Goal: Task Accomplishment & Management: Manage account settings

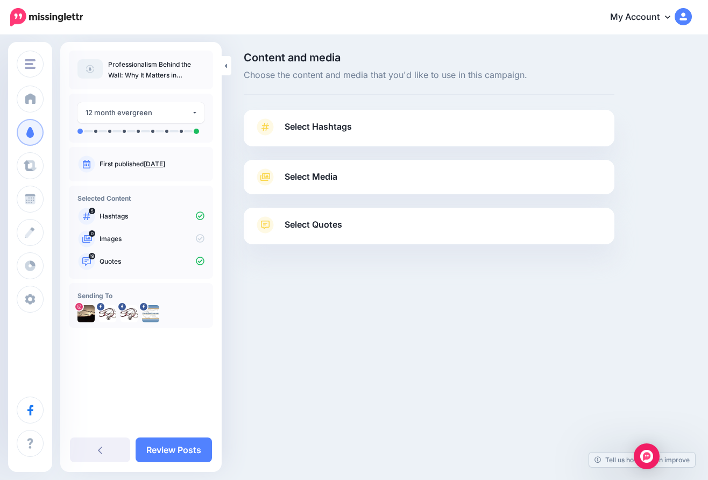
click at [431, 127] on link "Select Hashtags" at bounding box center [429, 132] width 349 height 28
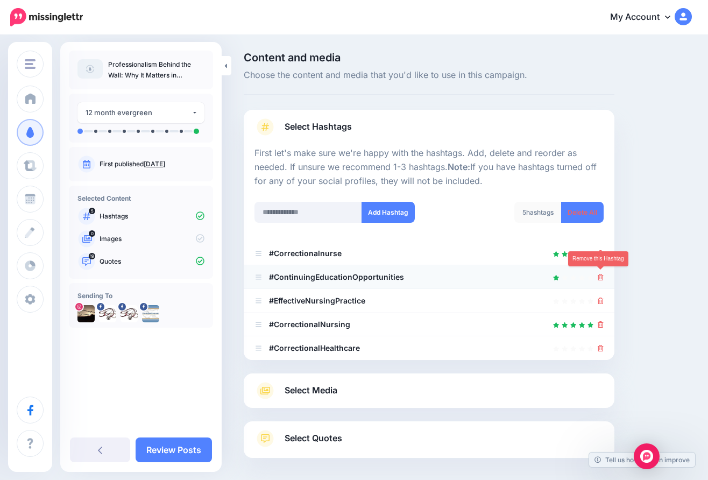
click at [600, 276] on icon at bounding box center [601, 277] width 6 height 6
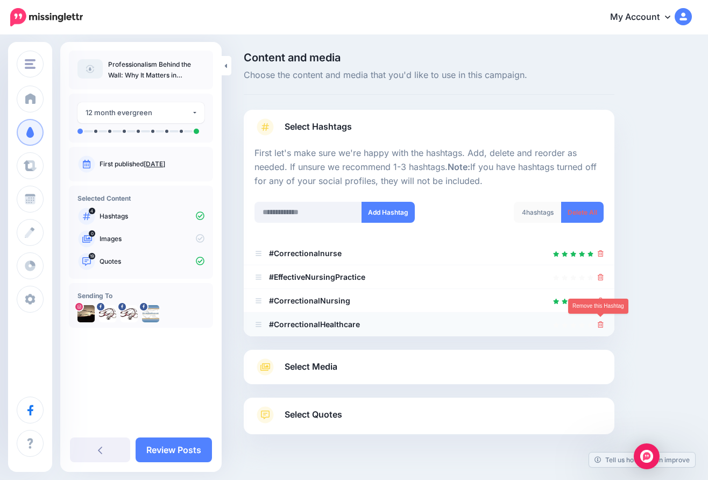
click at [600, 321] on icon at bounding box center [601, 324] width 6 height 6
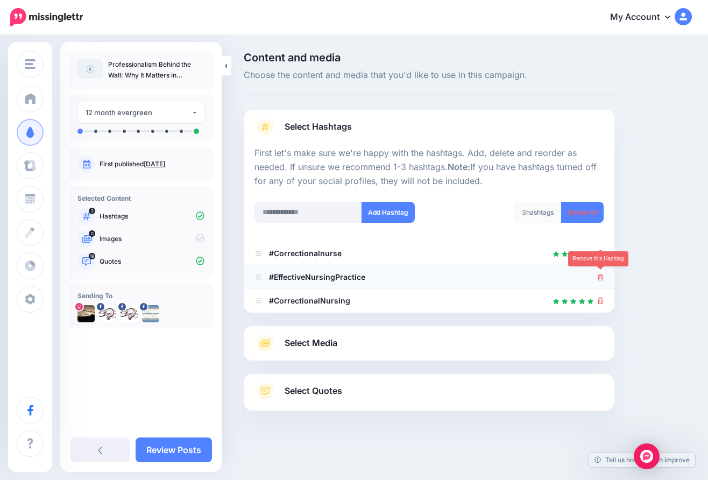
click at [602, 274] on icon at bounding box center [601, 277] width 6 height 6
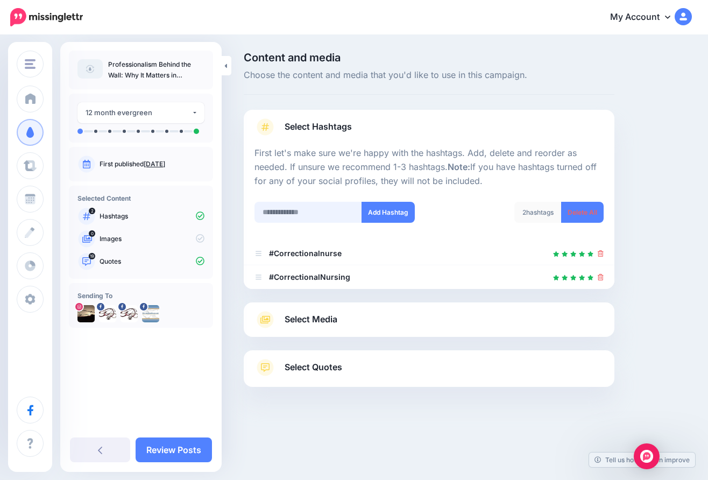
click at [295, 206] on input "text" at bounding box center [309, 212] width 108 height 21
type input "**********"
drag, startPoint x: 295, startPoint y: 206, endPoint x: 385, endPoint y: 213, distance: 89.6
click at [385, 213] on button "Add Hashtag" at bounding box center [388, 212] width 53 height 21
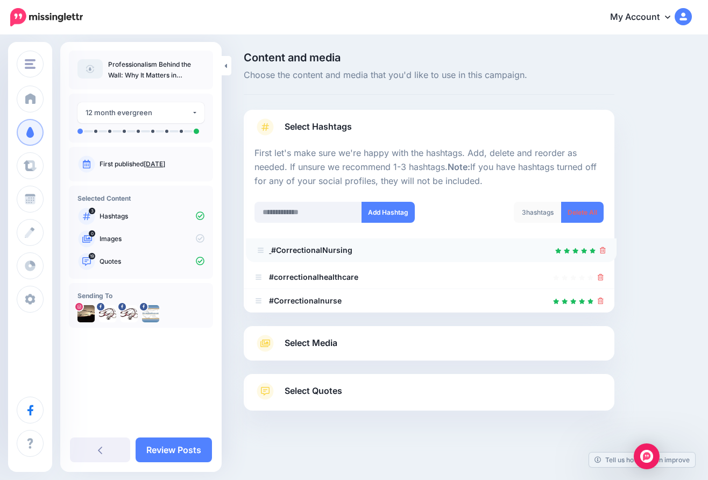
drag, startPoint x: 264, startPoint y: 297, endPoint x: 266, endPoint y: 246, distance: 50.6
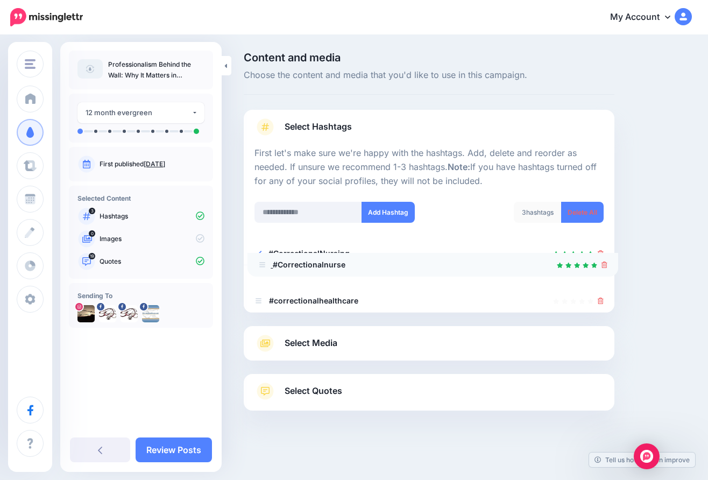
drag, startPoint x: 260, startPoint y: 297, endPoint x: 264, endPoint y: 260, distance: 36.3
click at [330, 385] on span "Select Quotes" at bounding box center [314, 391] width 58 height 15
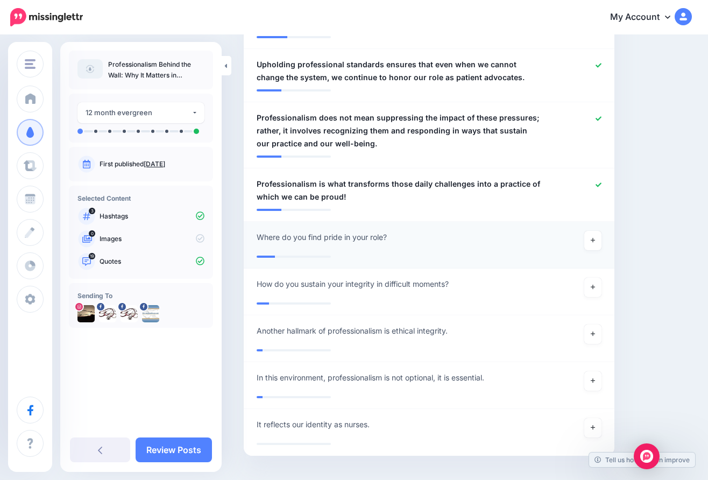
scroll to position [1221, 0]
click at [593, 332] on icon at bounding box center [593, 334] width 4 height 4
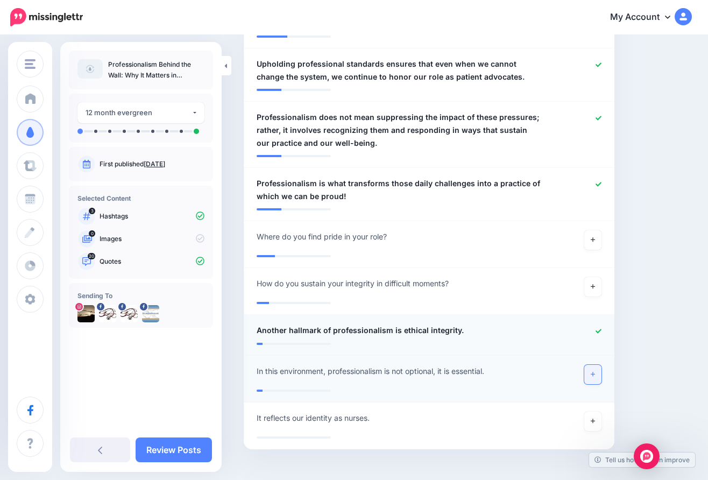
click at [597, 365] on link at bounding box center [592, 374] width 17 height 19
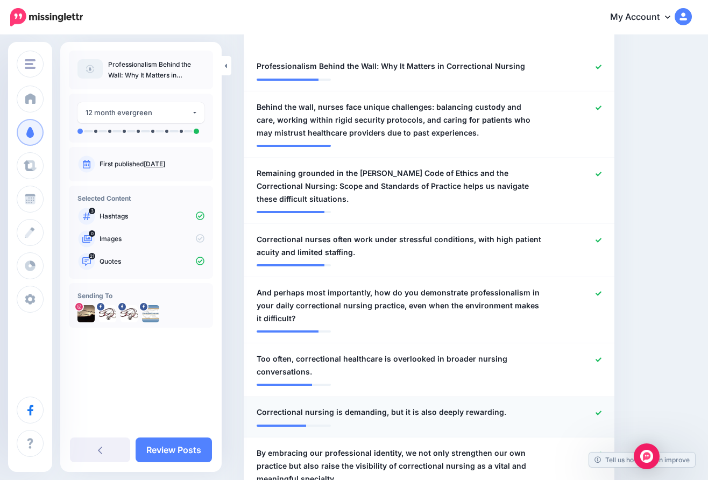
scroll to position [354, 0]
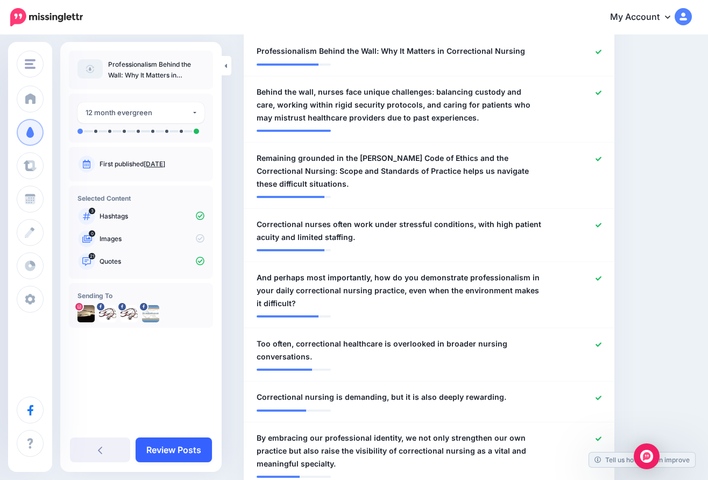
click at [190, 450] on link "Review Posts" at bounding box center [174, 450] width 76 height 25
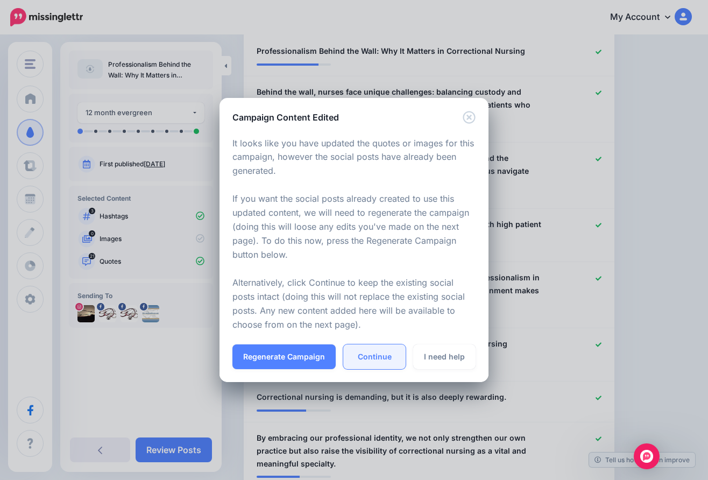
click at [378, 351] on link "Continue" at bounding box center [374, 356] width 62 height 25
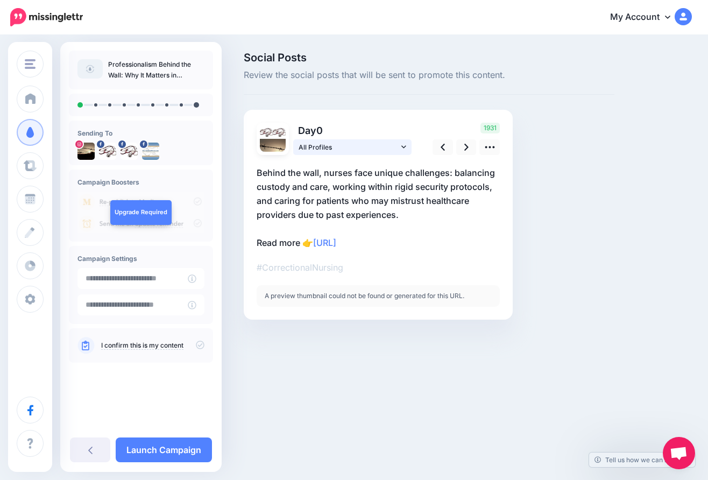
click at [400, 143] on link "All Profiles" at bounding box center [352, 147] width 118 height 16
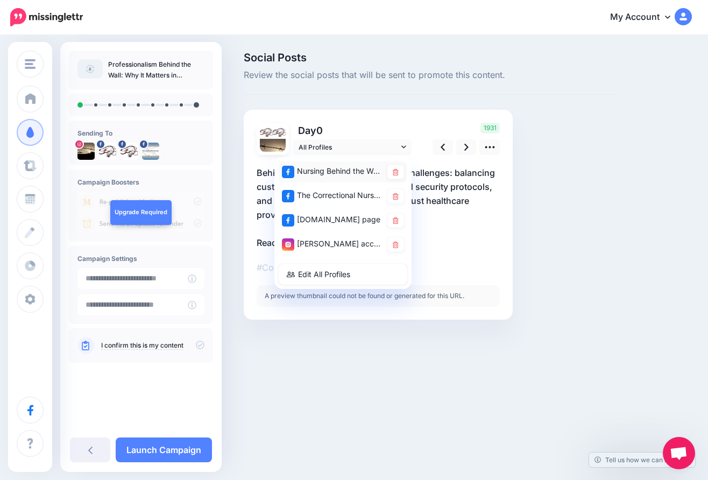
click at [377, 170] on div "Nursing Behind the Wall page" at bounding box center [332, 171] width 100 height 13
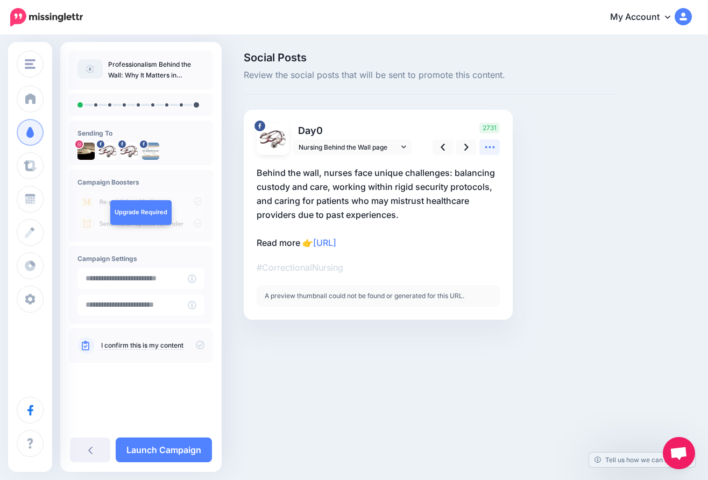
click at [492, 146] on icon at bounding box center [489, 147] width 11 height 11
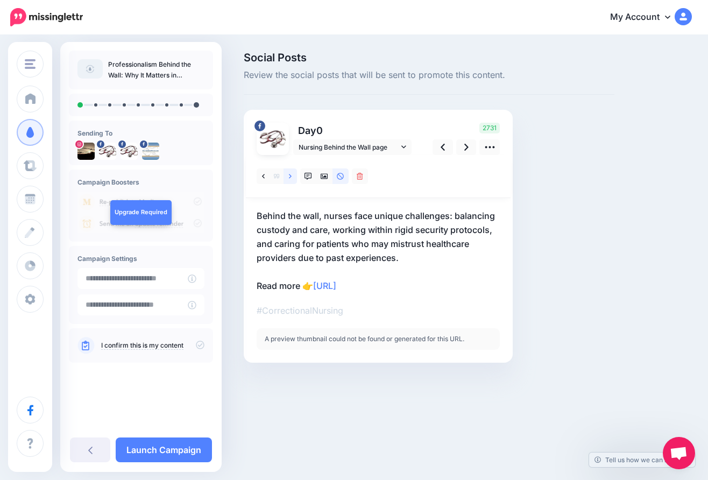
click at [290, 175] on icon at bounding box center [290, 177] width 3 height 8
click at [263, 174] on icon at bounding box center [263, 177] width 3 height 8
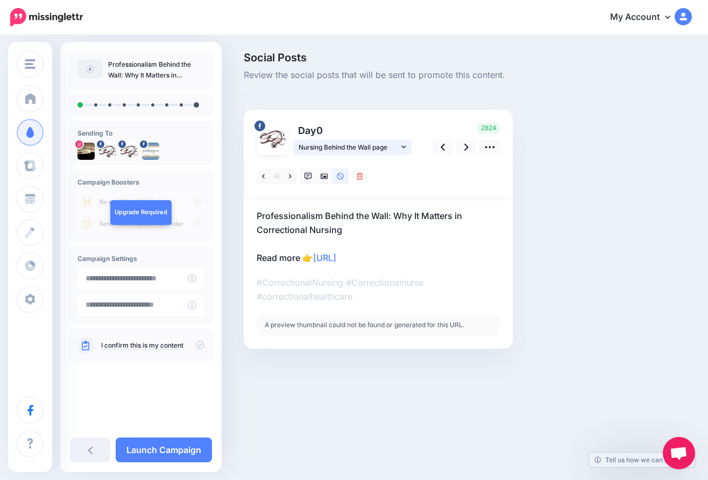
click at [403, 146] on icon at bounding box center [403, 146] width 5 height 3
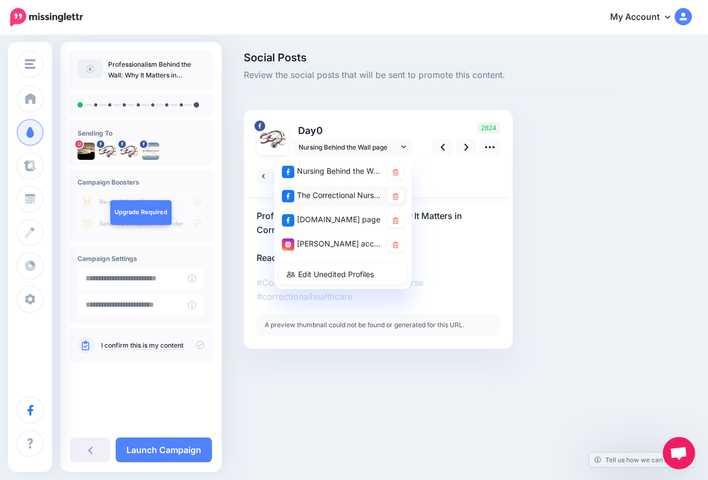
click at [356, 192] on div "The Correctional Nurse Educator page" at bounding box center [332, 195] width 100 height 13
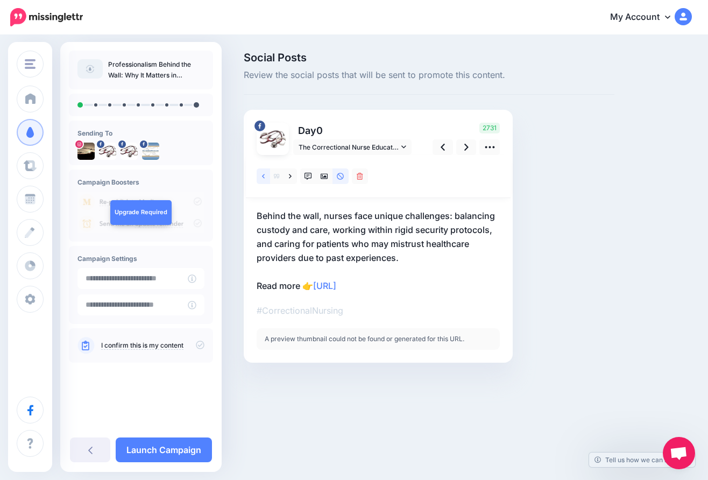
click at [263, 173] on icon at bounding box center [263, 177] width 3 height 8
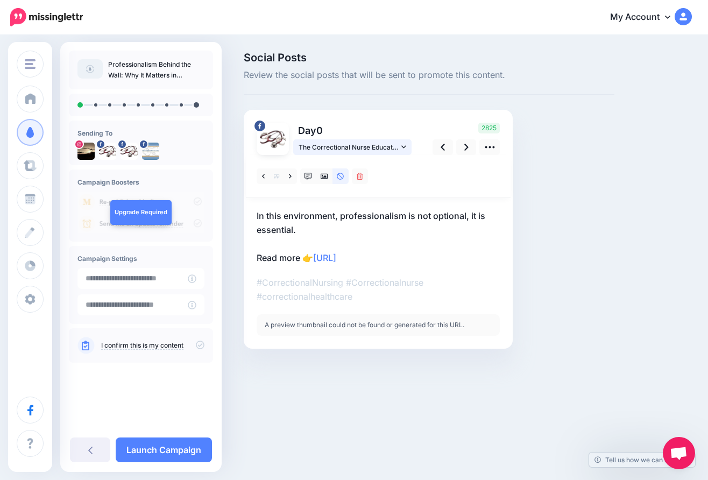
click at [404, 146] on icon at bounding box center [403, 147] width 5 height 8
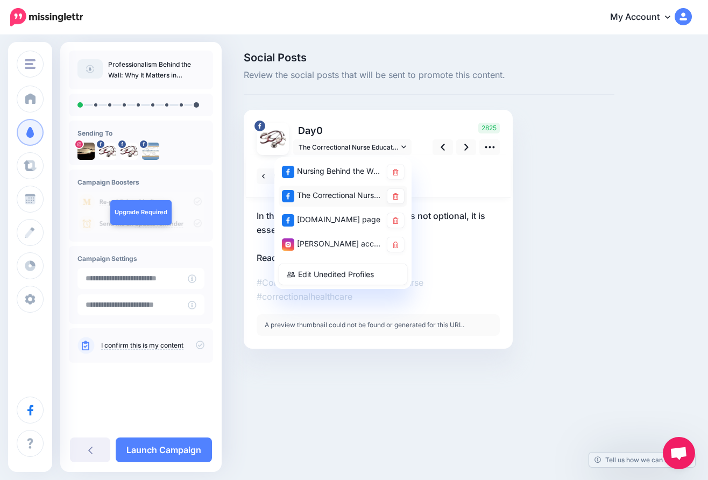
click at [368, 193] on div "The Correctional Nurse Educator page" at bounding box center [332, 195] width 100 height 13
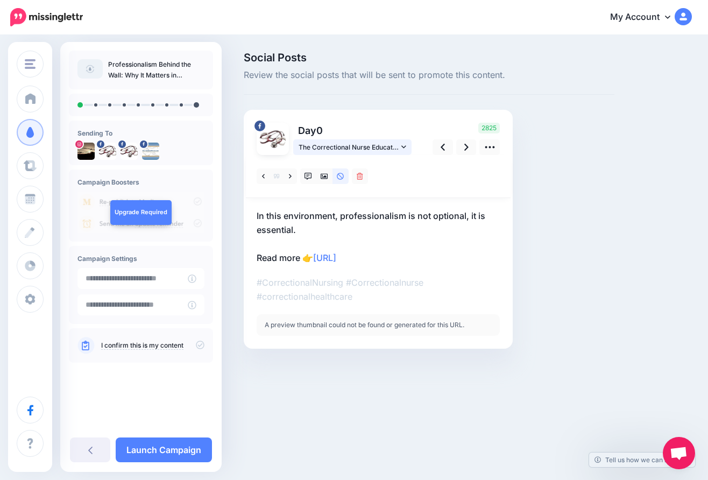
click at [403, 142] on link "The Correctional Nurse Educator page" at bounding box center [352, 147] width 118 height 16
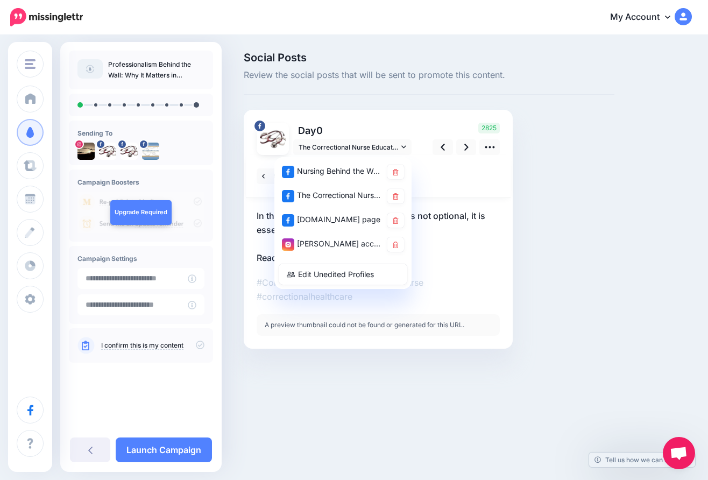
click at [344, 217] on div "CorrectionalNurse.net page" at bounding box center [332, 219] width 100 height 13
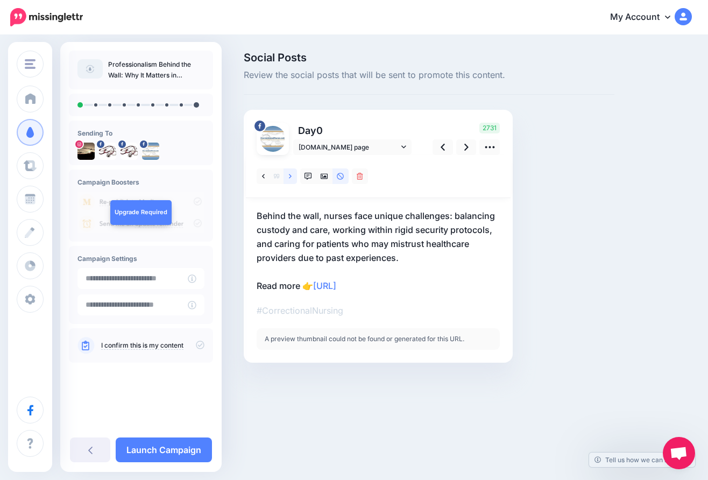
click at [291, 175] on icon at bounding box center [290, 176] width 3 height 4
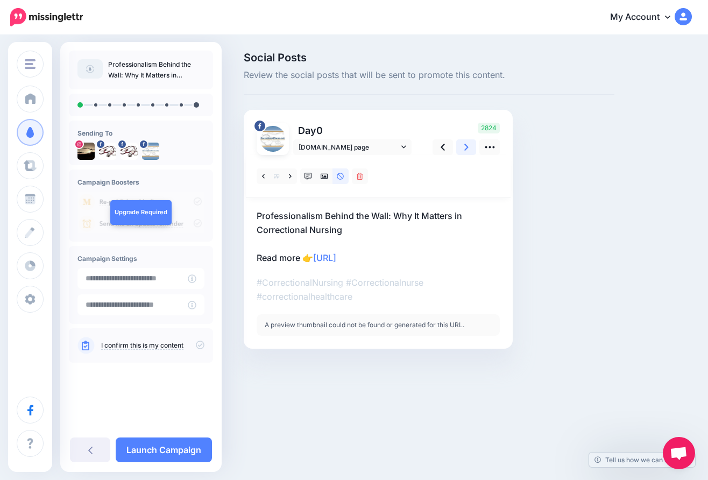
click at [464, 147] on icon at bounding box center [466, 147] width 4 height 11
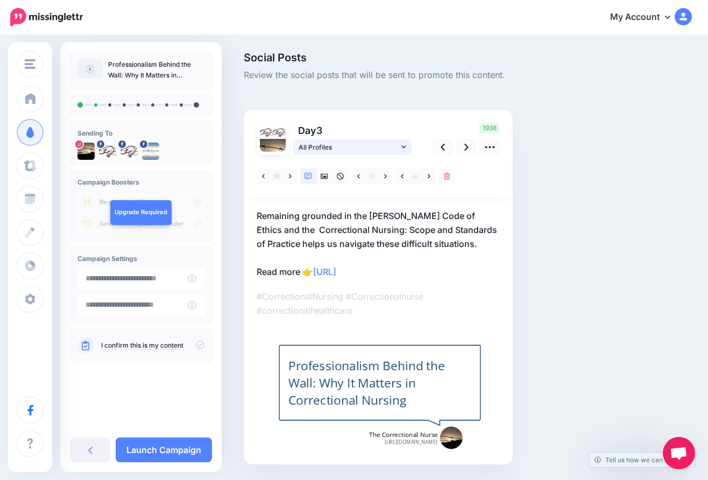
click at [403, 142] on link "All Profiles" at bounding box center [352, 147] width 118 height 16
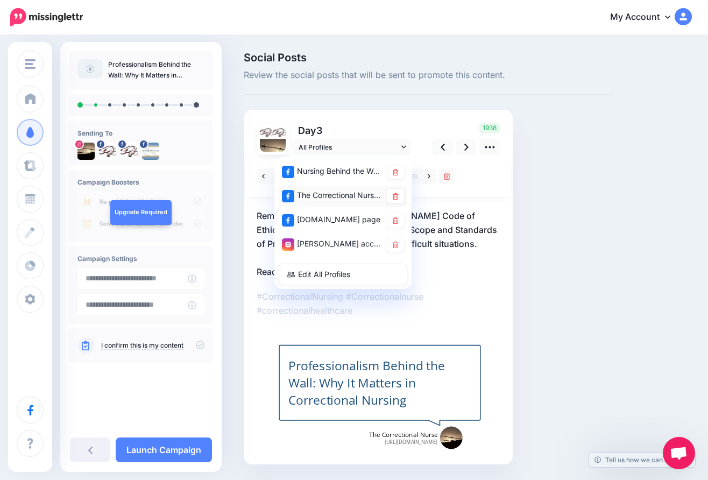
click at [349, 193] on div "The Correctional Nurse Educator page" at bounding box center [332, 195] width 100 height 13
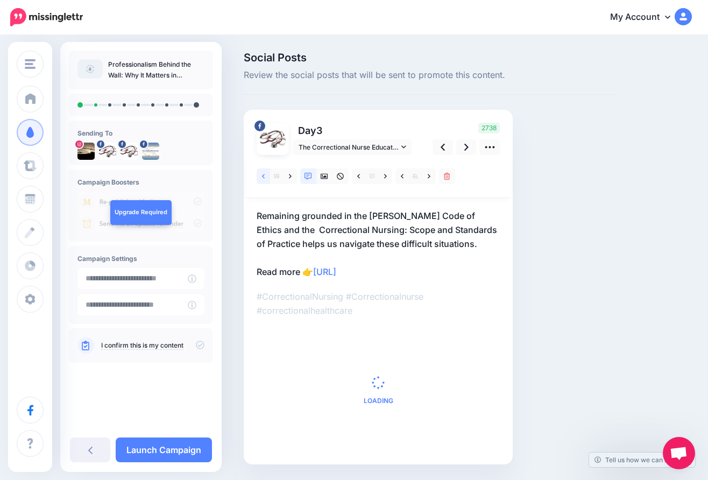
click at [262, 173] on icon at bounding box center [263, 177] width 3 height 8
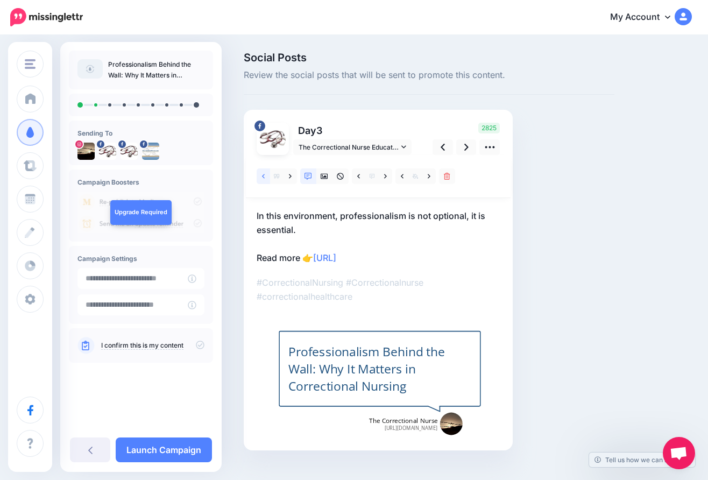
click at [259, 174] on link at bounding box center [263, 176] width 13 height 16
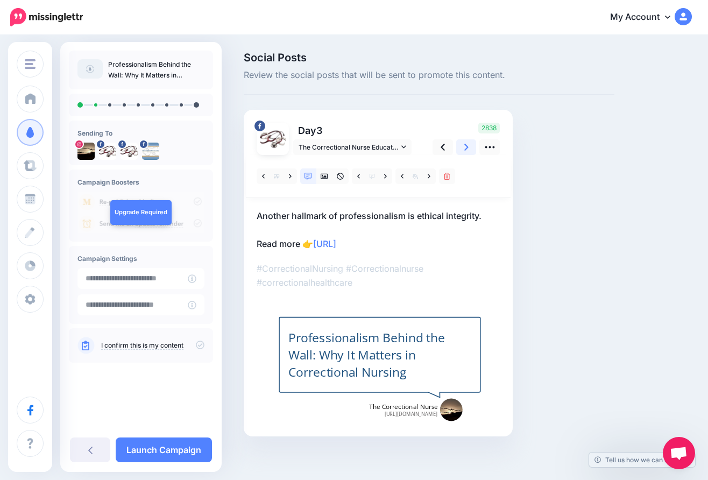
click at [463, 144] on link at bounding box center [466, 147] width 20 height 16
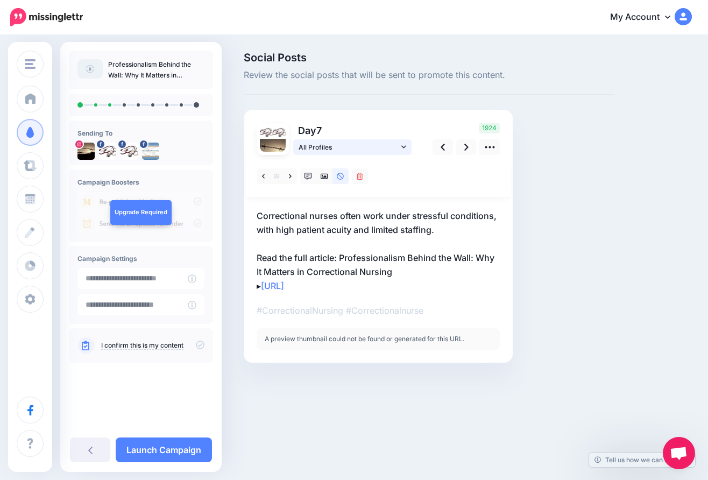
click at [402, 146] on icon at bounding box center [403, 146] width 5 height 3
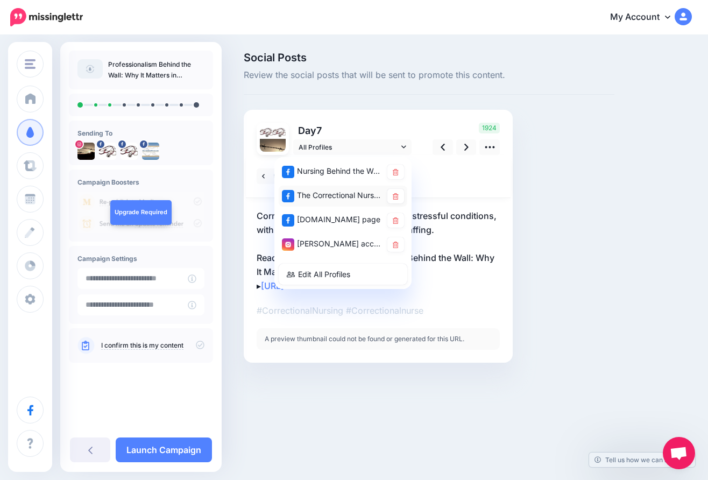
click at [349, 197] on div "The Correctional Nurse Educator page" at bounding box center [332, 195] width 100 height 13
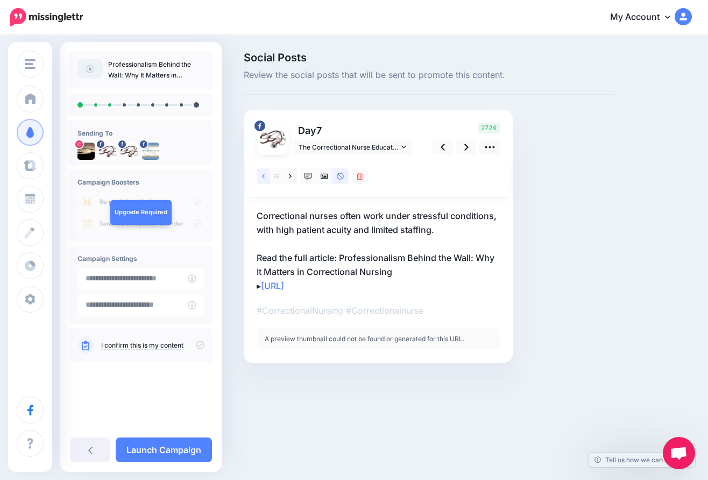
click at [264, 177] on icon at bounding box center [263, 176] width 3 height 4
click at [388, 145] on span "The Correctional Nurse Educator page" at bounding box center [349, 147] width 100 height 11
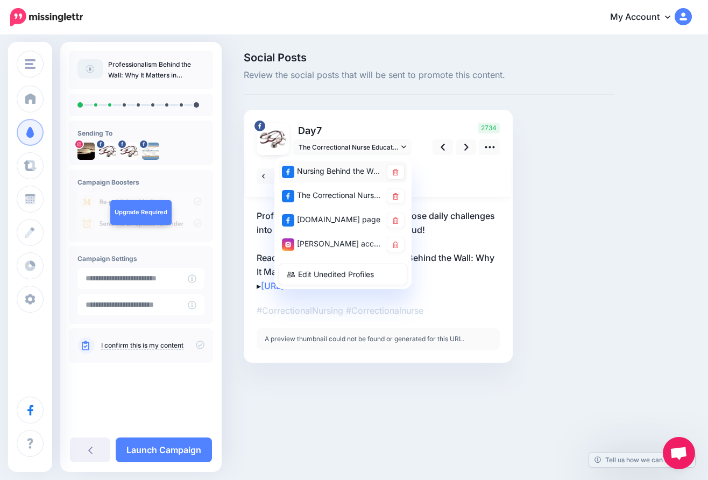
click at [365, 170] on div "Nursing Behind the Wall page" at bounding box center [332, 171] width 100 height 13
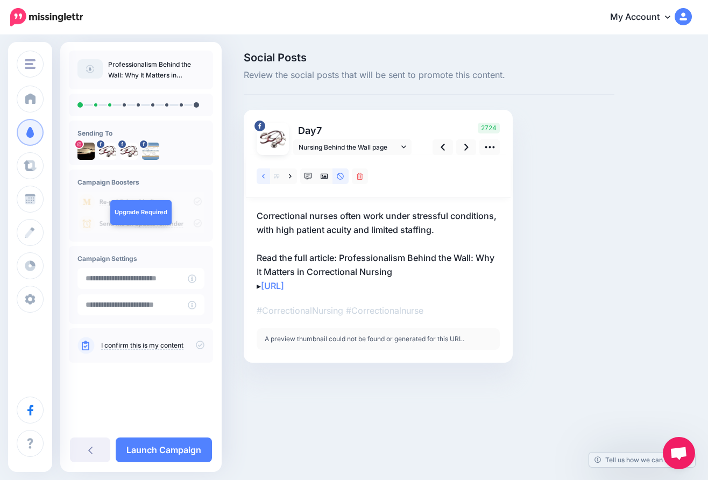
click at [263, 175] on icon at bounding box center [263, 176] width 3 height 4
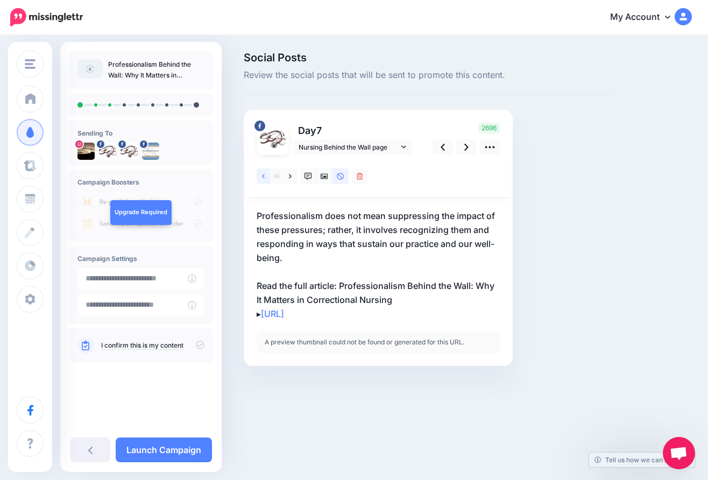
click at [264, 175] on icon at bounding box center [263, 176] width 3 height 4
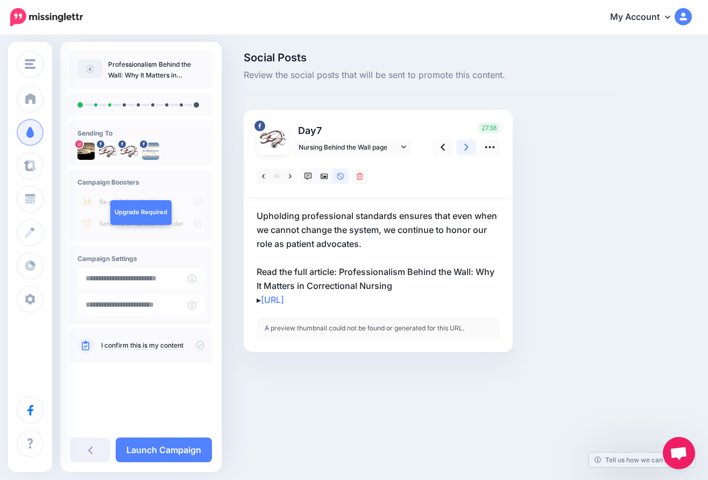
click at [468, 143] on icon at bounding box center [466, 147] width 4 height 11
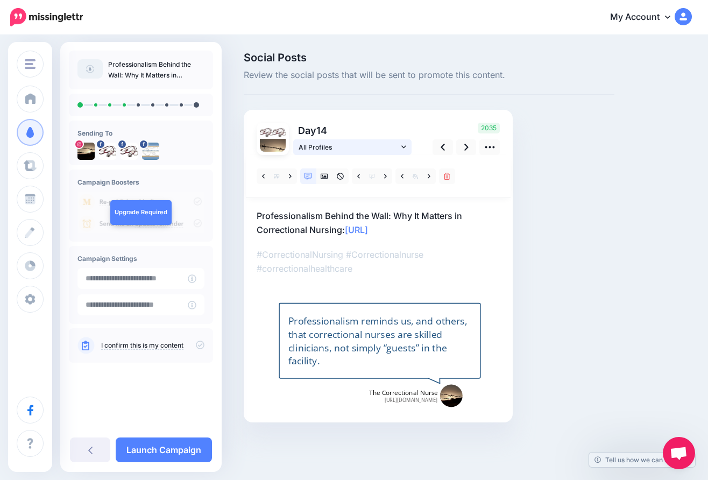
click at [401, 145] on link "All Profiles" at bounding box center [352, 147] width 118 height 16
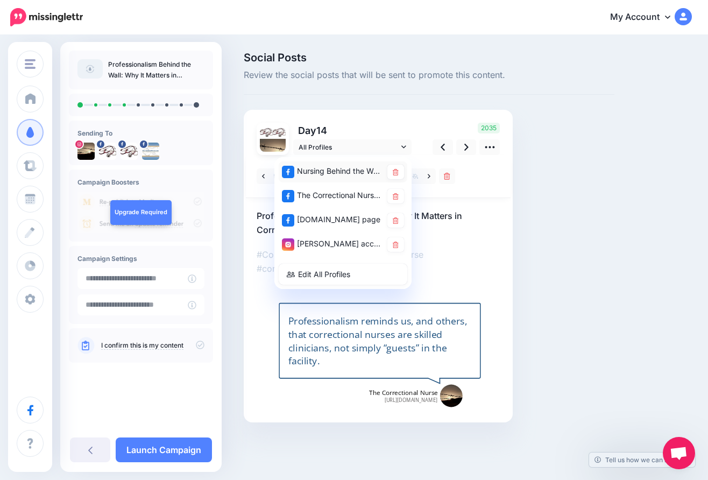
click at [363, 170] on div "Nursing Behind the Wall page" at bounding box center [332, 171] width 100 height 13
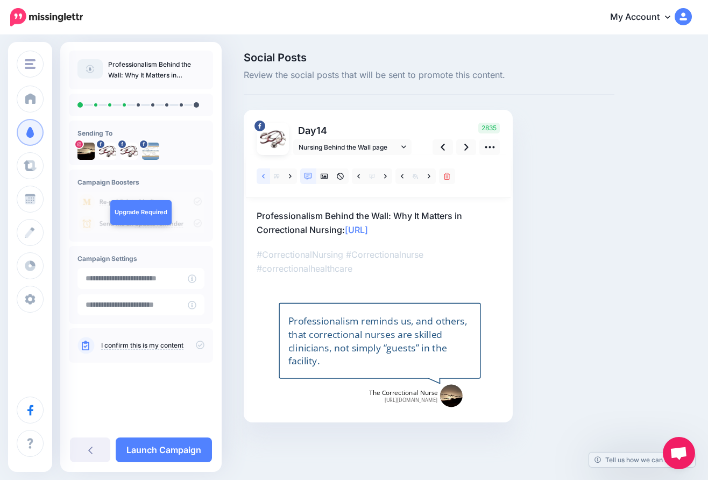
click at [262, 174] on icon at bounding box center [263, 177] width 3 height 8
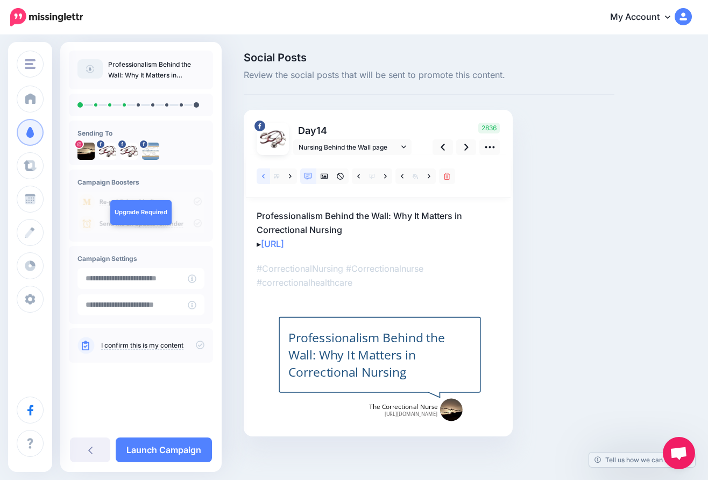
click at [264, 173] on icon at bounding box center [263, 177] width 3 height 8
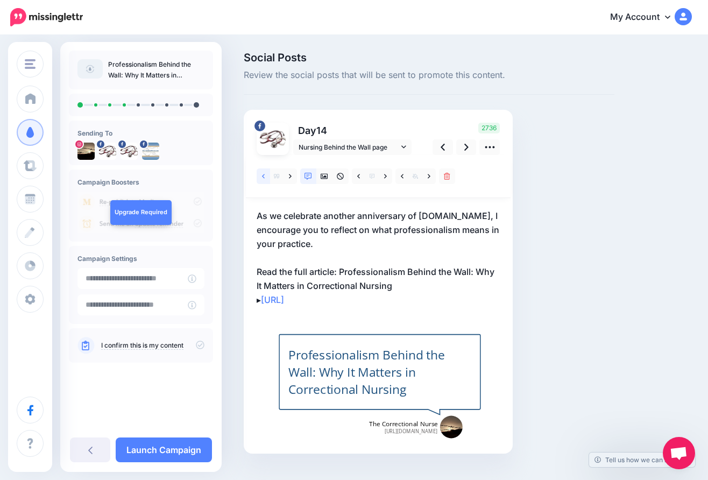
click at [265, 173] on icon at bounding box center [263, 177] width 3 height 8
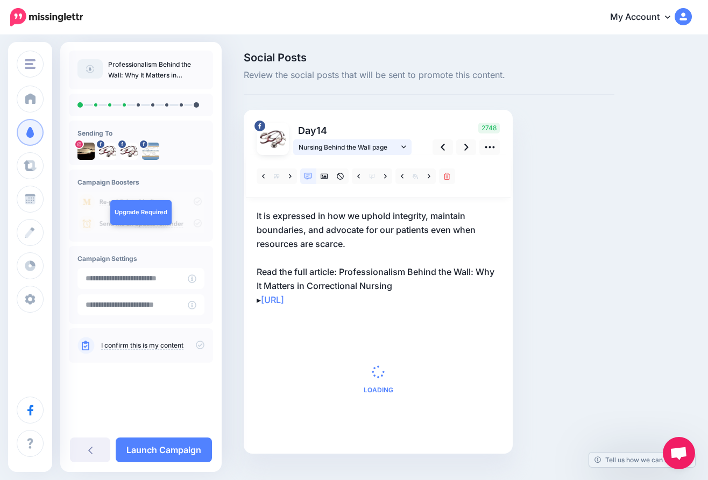
click at [404, 145] on icon at bounding box center [403, 147] width 5 height 8
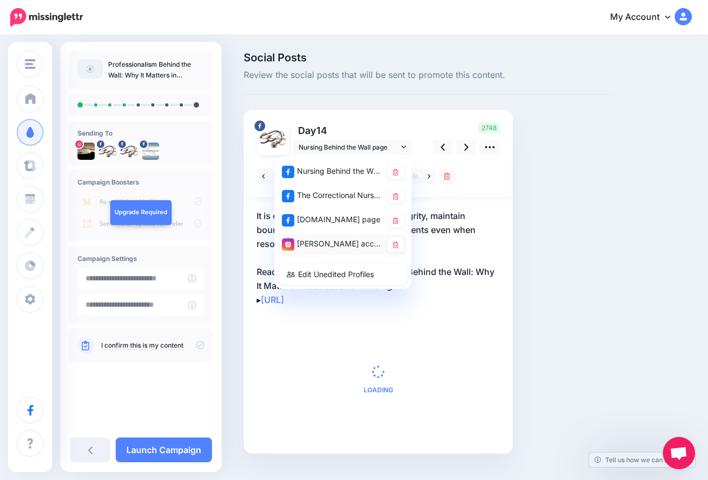
click at [325, 242] on div "Lori Roscoe account" at bounding box center [332, 243] width 100 height 13
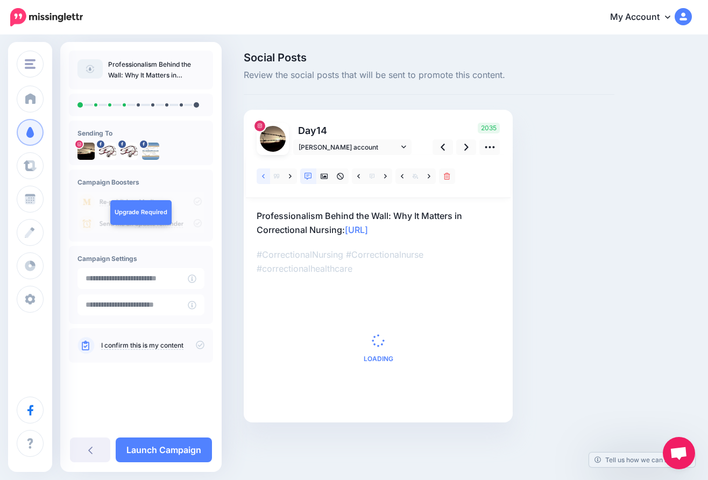
click at [260, 174] on link at bounding box center [263, 176] width 13 height 16
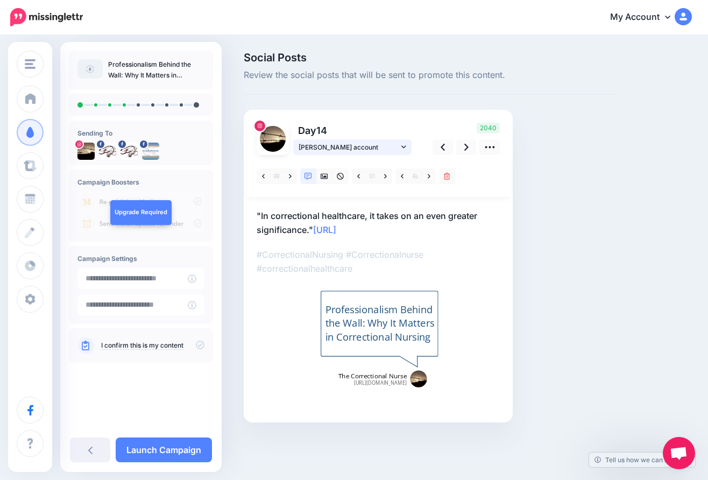
click at [406, 149] on link "Lori Roscoe account" at bounding box center [352, 147] width 118 height 16
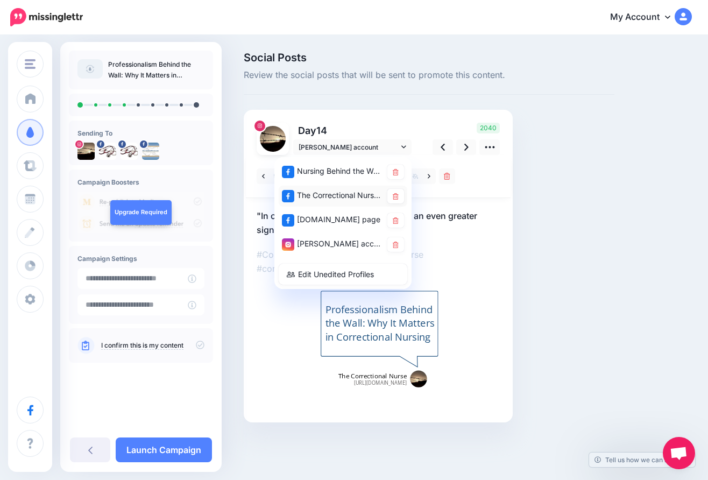
click at [358, 193] on div "The Correctional Nurse Educator page" at bounding box center [332, 195] width 100 height 13
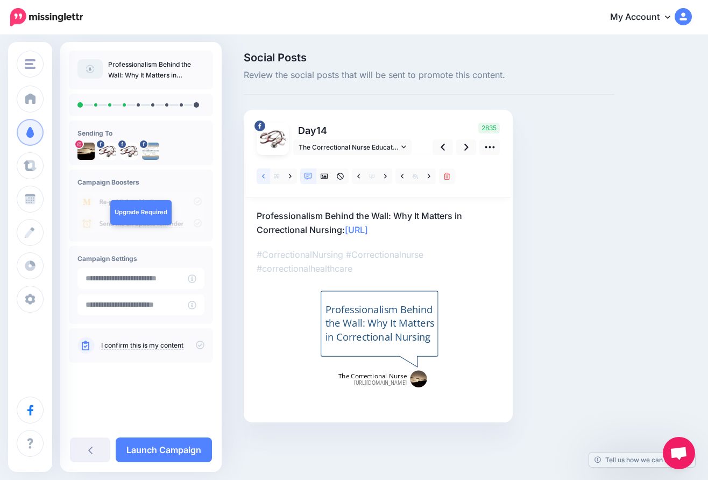
click at [263, 177] on icon at bounding box center [263, 177] width 3 height 8
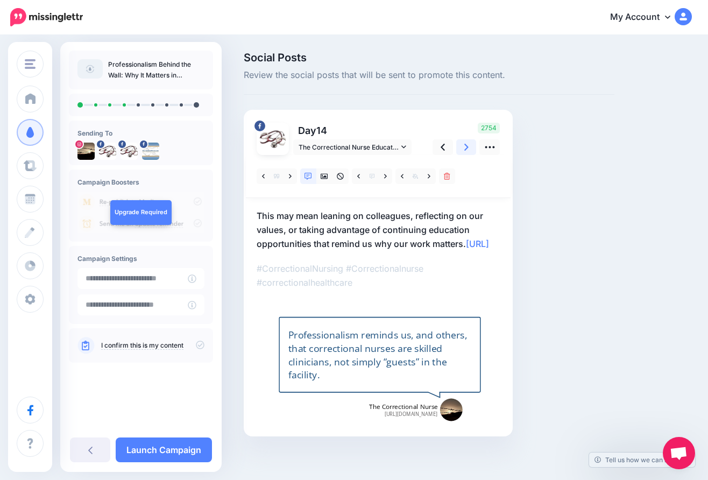
click at [471, 144] on link at bounding box center [466, 147] width 20 height 16
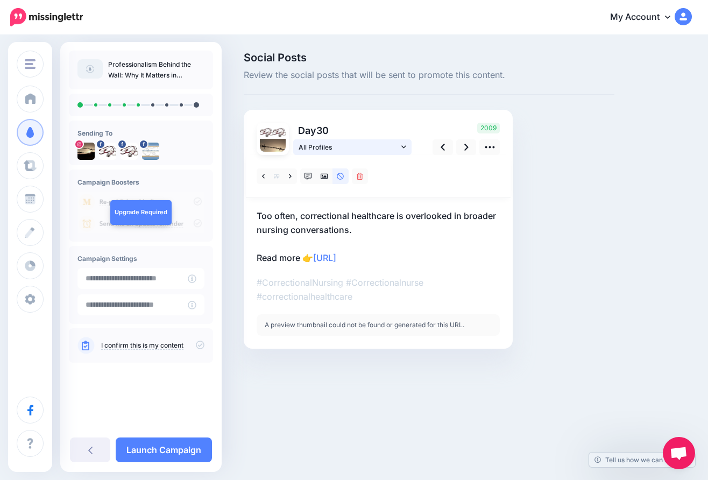
click at [372, 147] on span "All Profiles" at bounding box center [349, 147] width 100 height 11
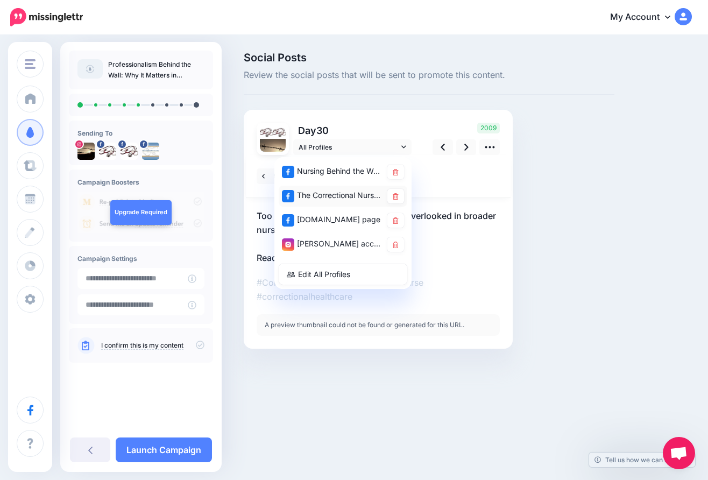
click at [344, 194] on div "The Correctional Nurse Educator page" at bounding box center [332, 195] width 100 height 13
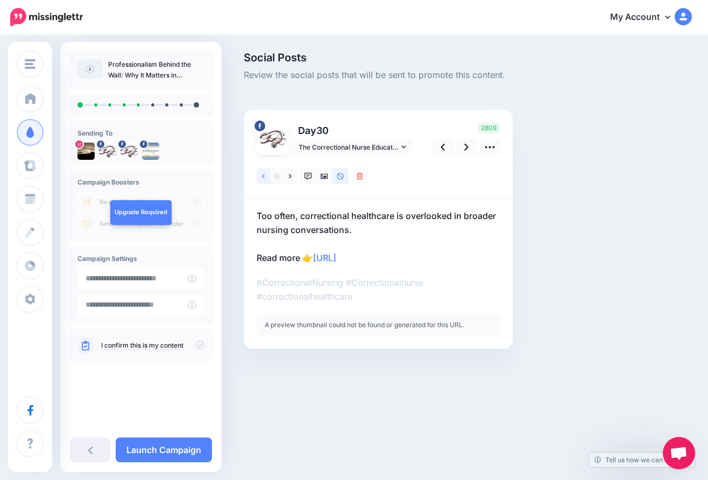
click at [263, 173] on icon at bounding box center [263, 177] width 3 height 8
click at [399, 147] on link "The Correctional Nurse Educator page" at bounding box center [352, 147] width 118 height 16
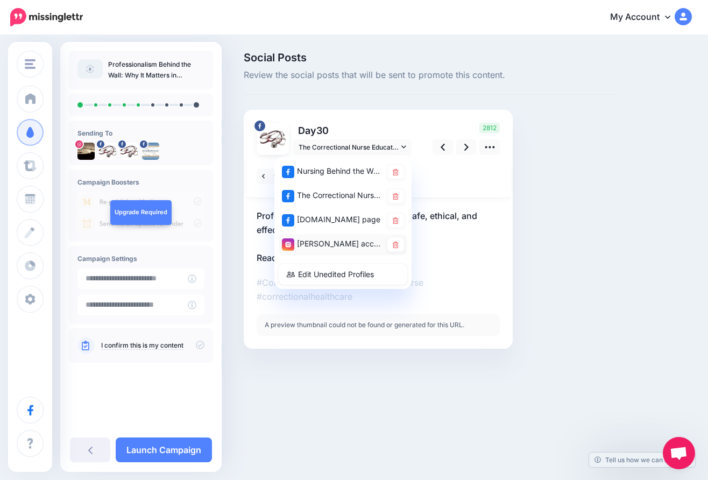
click at [359, 242] on div "Lori Roscoe account" at bounding box center [332, 243] width 100 height 13
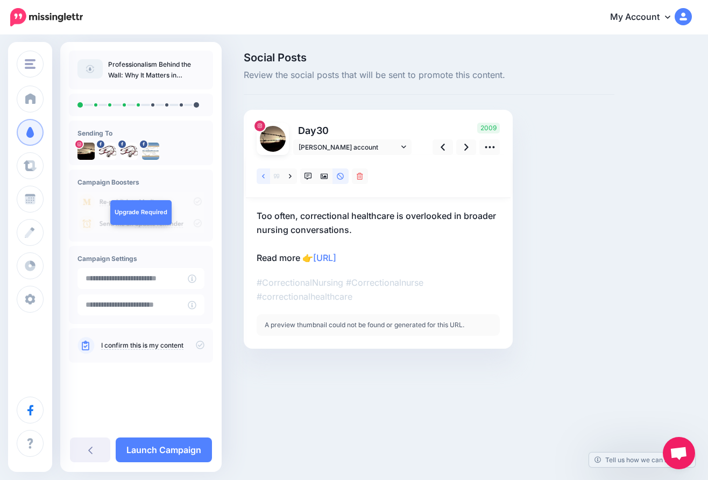
click at [262, 173] on icon at bounding box center [263, 177] width 3 height 8
click at [464, 147] on icon at bounding box center [466, 147] width 4 height 11
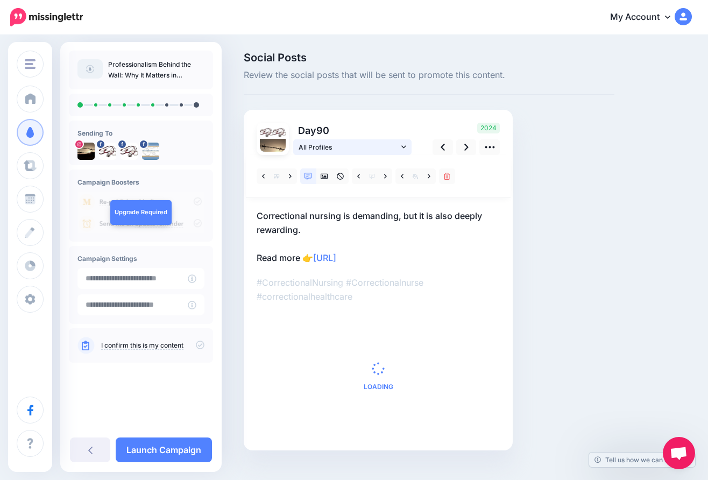
click at [379, 146] on span "All Profiles" at bounding box center [349, 147] width 100 height 11
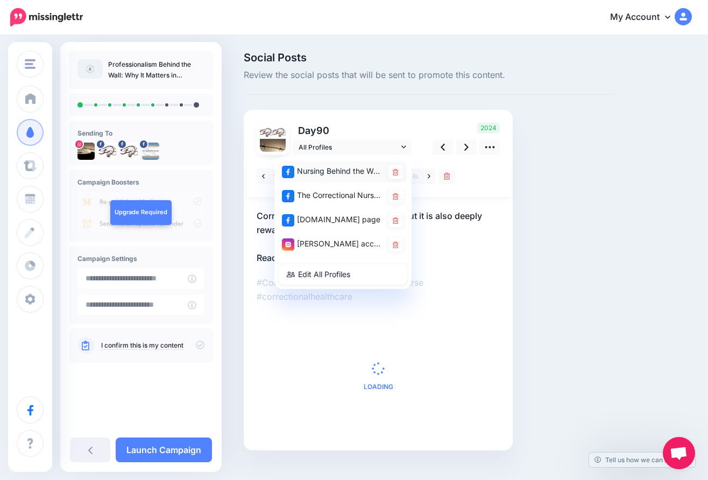
click at [360, 169] on div "Nursing Behind the Wall page" at bounding box center [332, 171] width 100 height 13
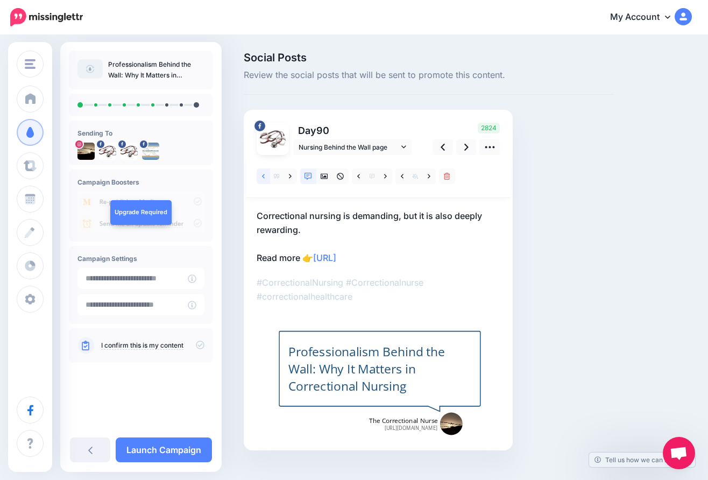
click at [264, 178] on icon at bounding box center [263, 177] width 3 height 8
click at [405, 143] on icon at bounding box center [403, 147] width 5 height 8
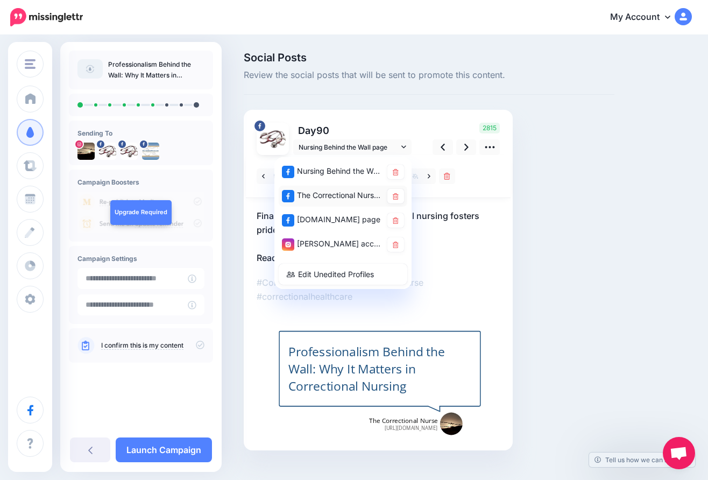
click at [363, 196] on div "The Correctional Nurse Educator page" at bounding box center [332, 195] width 100 height 13
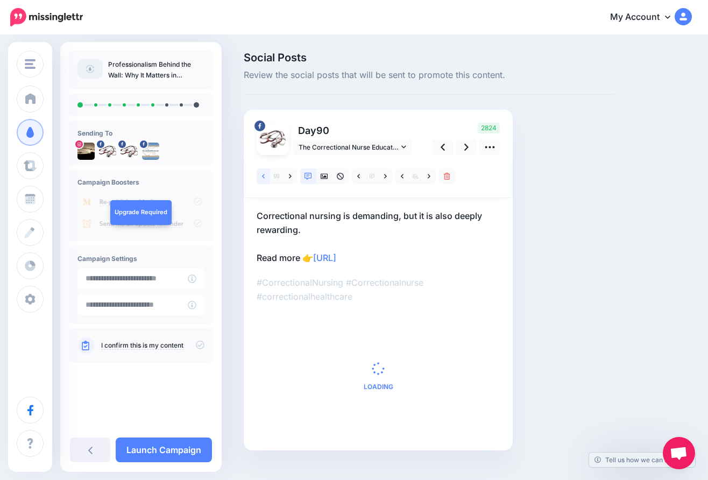
click at [263, 175] on icon at bounding box center [263, 177] width 3 height 8
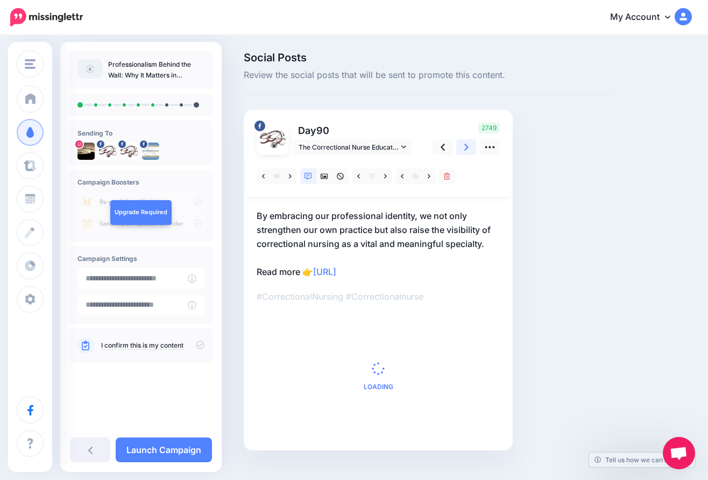
click at [465, 150] on icon at bounding box center [466, 147] width 4 height 7
click at [341, 146] on span "All Profiles" at bounding box center [349, 147] width 100 height 11
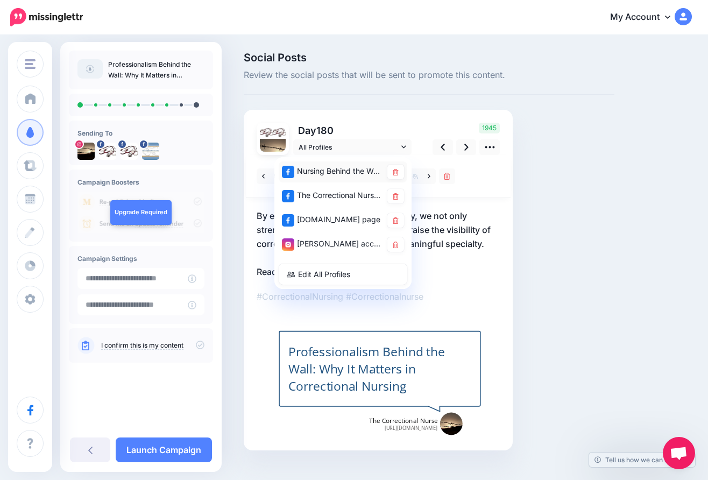
click at [326, 168] on div "Nursing Behind the Wall page" at bounding box center [332, 171] width 100 height 13
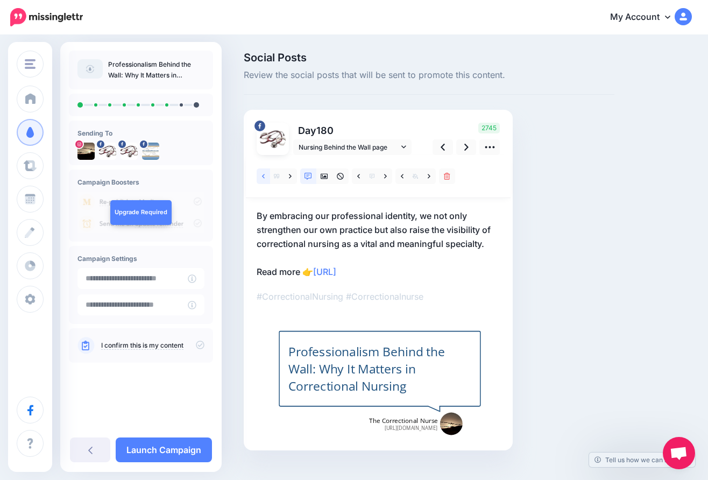
click at [265, 178] on icon at bounding box center [263, 176] width 3 height 4
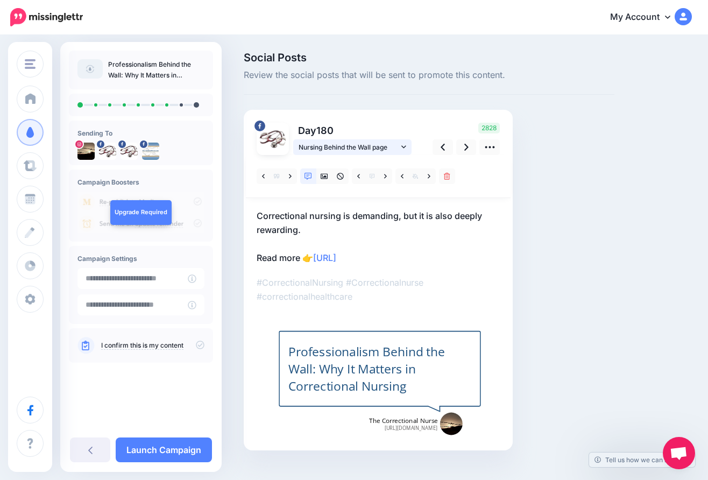
click at [356, 144] on span "Nursing Behind the Wall page" at bounding box center [349, 147] width 100 height 11
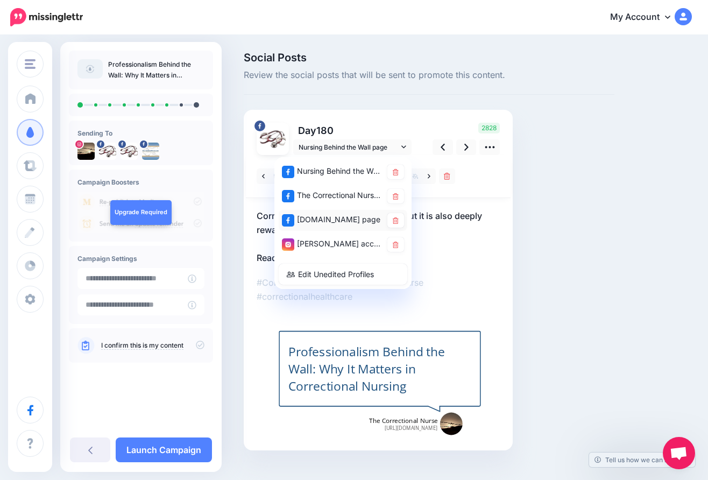
click at [340, 218] on div "CorrectionalNurse.net page" at bounding box center [332, 219] width 100 height 13
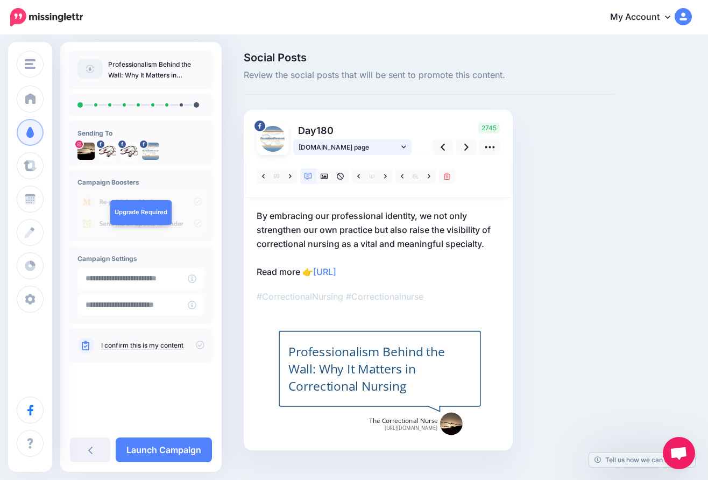
click at [406, 144] on icon at bounding box center [403, 147] width 5 height 8
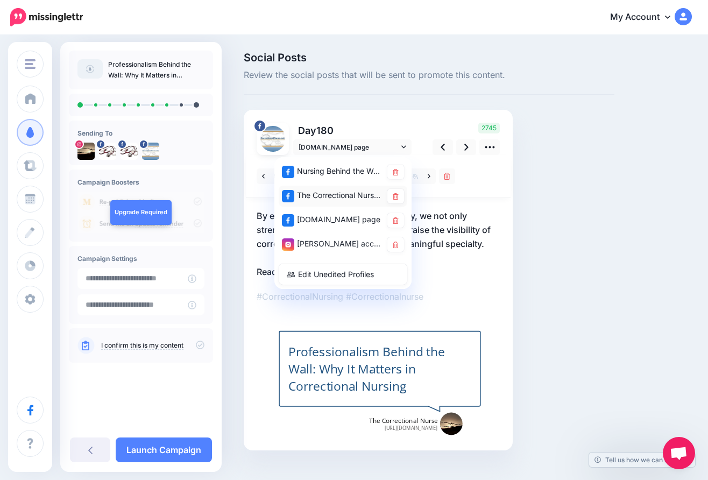
click at [368, 191] on div "The Correctional Nurse Educator page" at bounding box center [332, 195] width 100 height 13
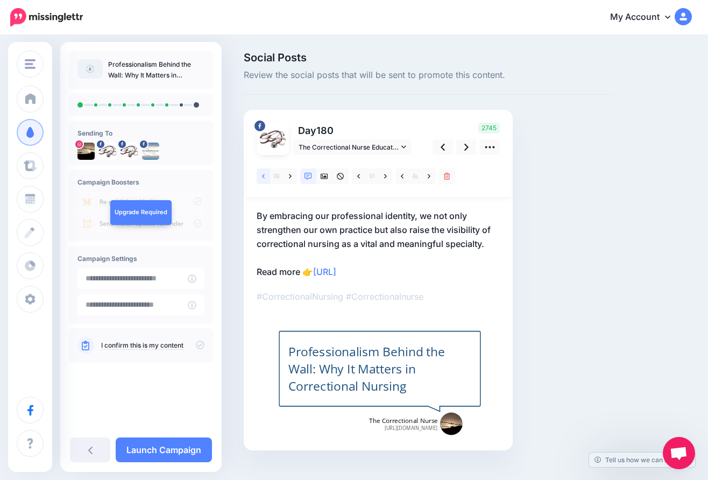
click at [263, 174] on icon at bounding box center [263, 177] width 3 height 8
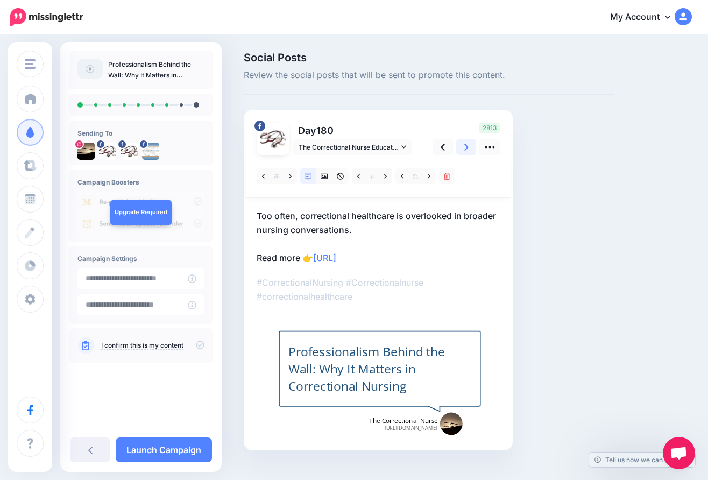
click at [468, 146] on icon at bounding box center [466, 147] width 4 height 11
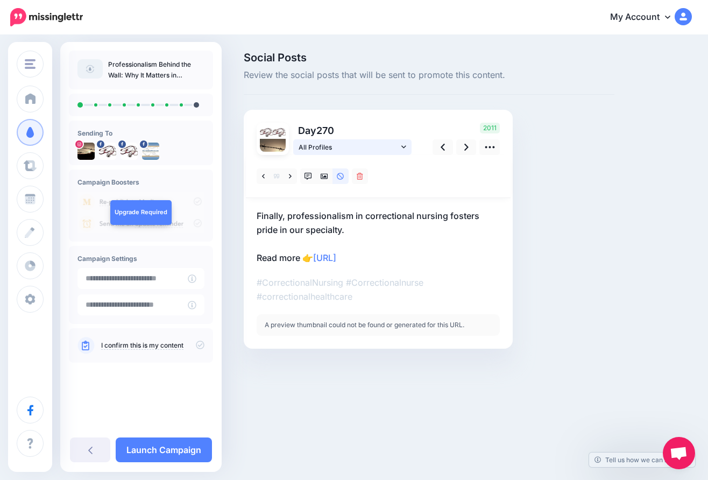
click at [377, 145] on span "All Profiles" at bounding box center [349, 147] width 100 height 11
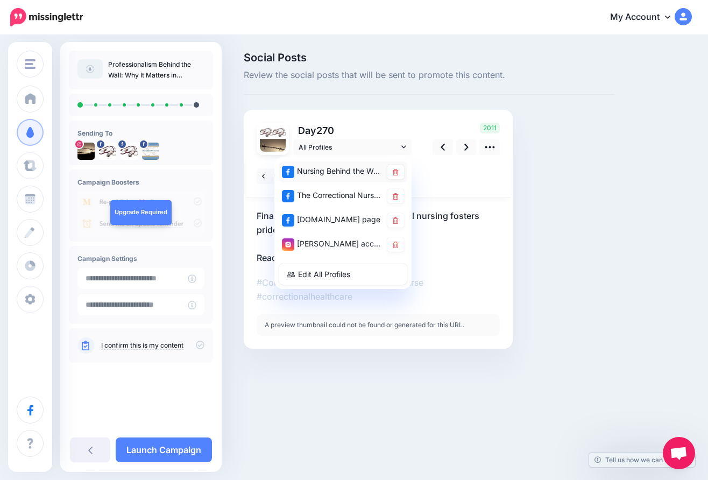
click at [364, 169] on div "Nursing Behind the Wall page" at bounding box center [332, 171] width 100 height 13
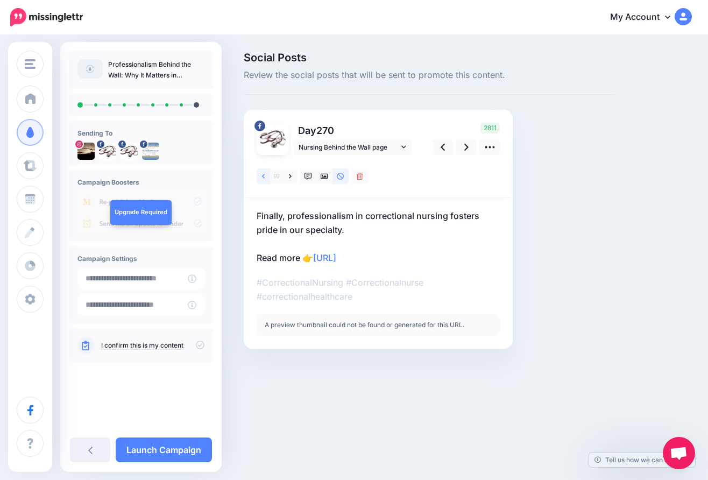
click at [266, 175] on link at bounding box center [263, 176] width 13 height 16
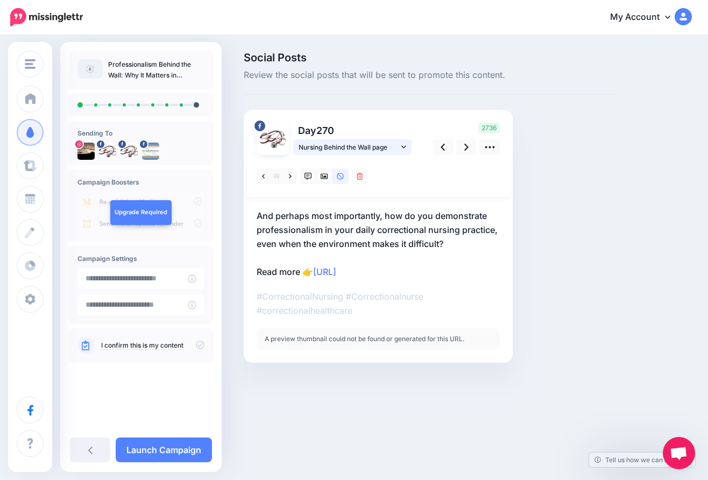
click at [405, 143] on icon at bounding box center [403, 147] width 5 height 8
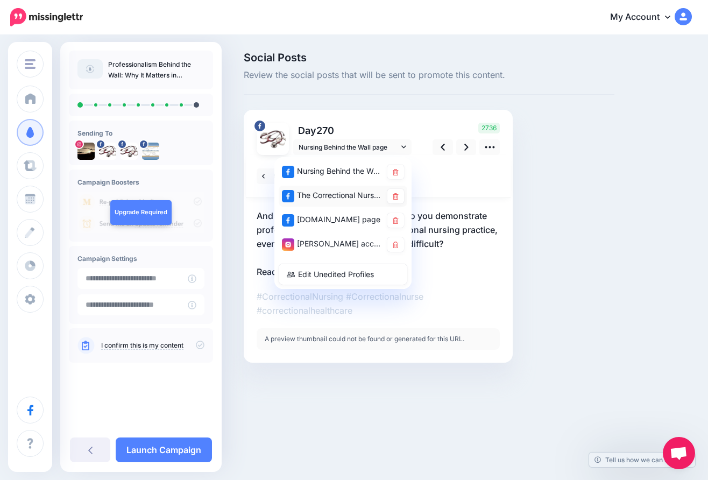
click at [358, 193] on div "The Correctional Nurse Educator page" at bounding box center [332, 195] width 100 height 13
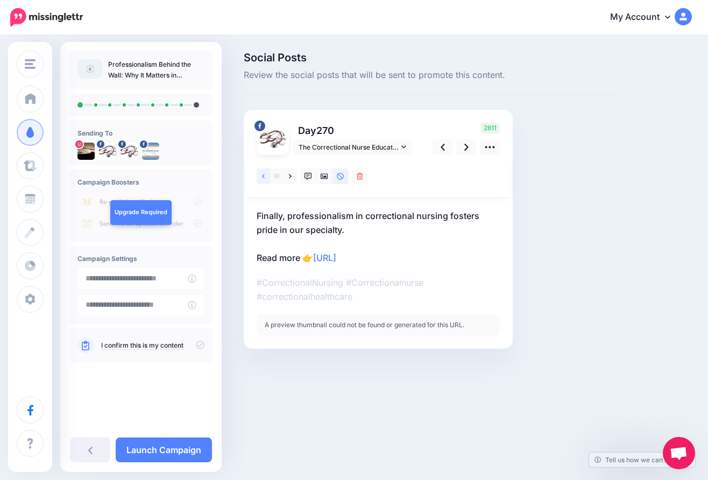
click at [263, 176] on icon at bounding box center [263, 176] width 3 height 4
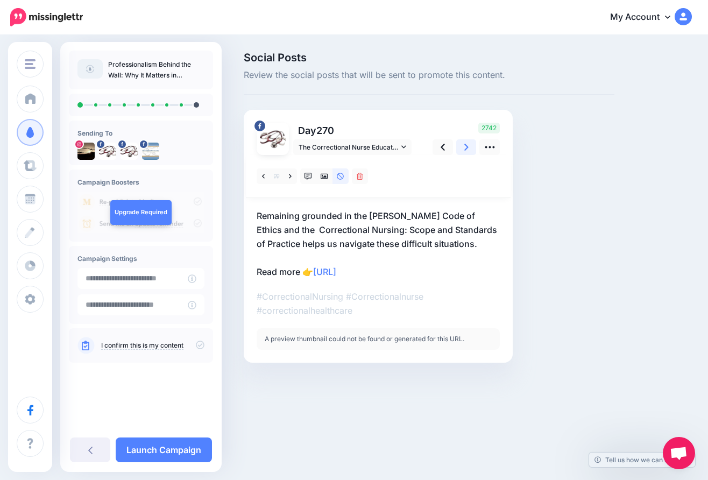
click at [466, 144] on icon at bounding box center [466, 147] width 4 height 11
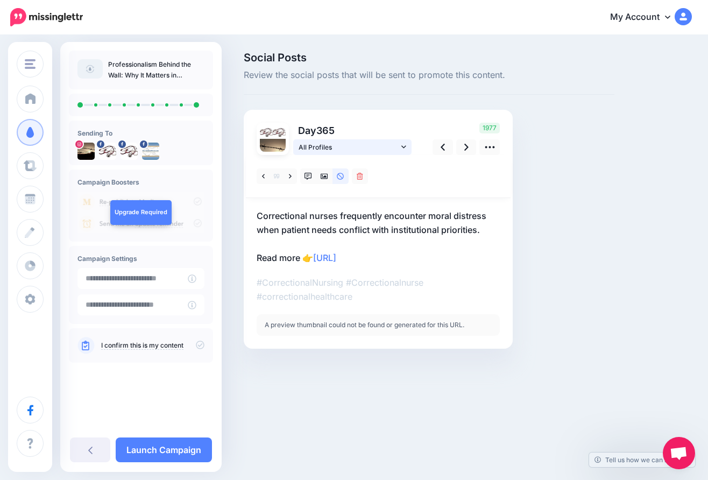
click at [343, 150] on span "All Profiles" at bounding box center [349, 147] width 100 height 11
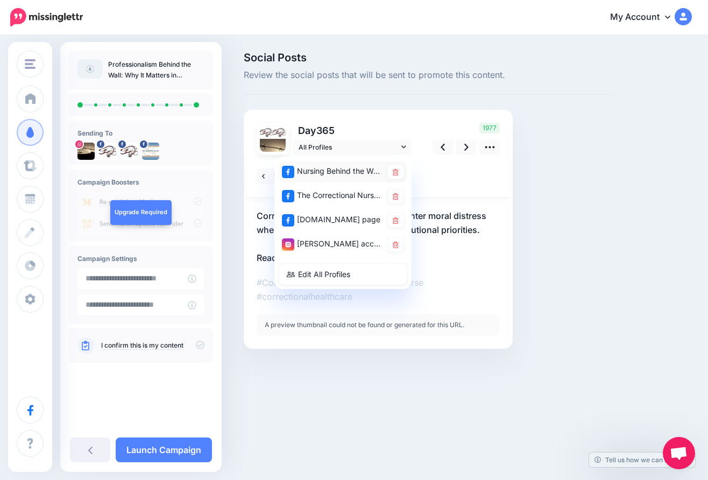
click at [339, 165] on div "Nursing Behind the Wall page" at bounding box center [332, 171] width 100 height 13
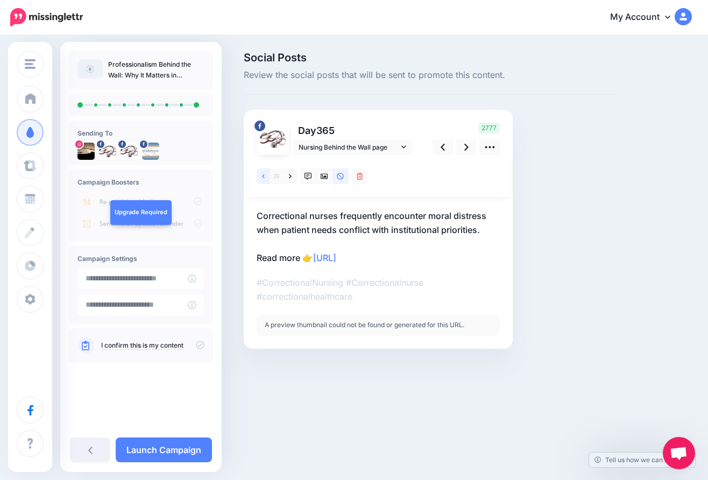
click at [264, 173] on icon at bounding box center [263, 177] width 3 height 8
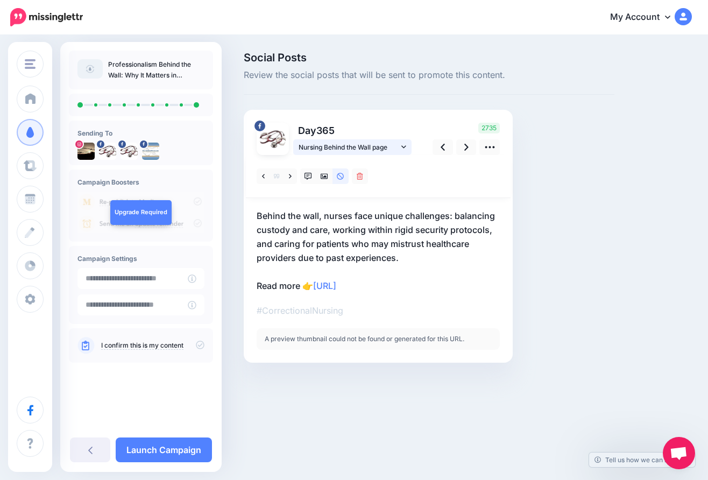
click at [326, 146] on span "Nursing Behind the Wall page" at bounding box center [349, 147] width 100 height 11
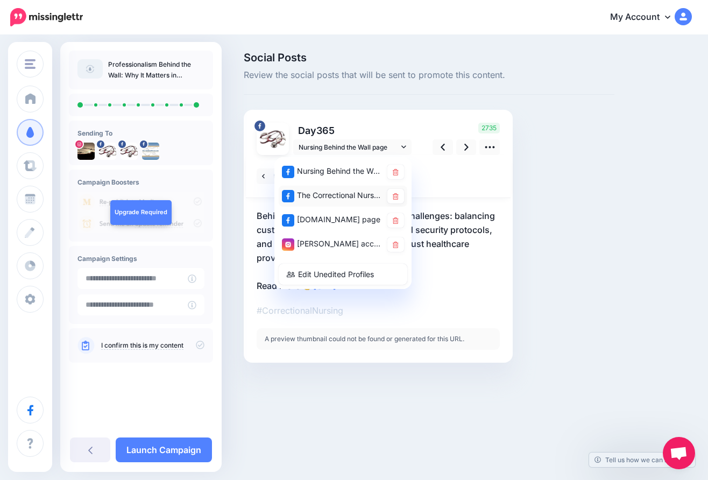
click at [314, 194] on div "The Correctional Nurse Educator page" at bounding box center [332, 195] width 100 height 13
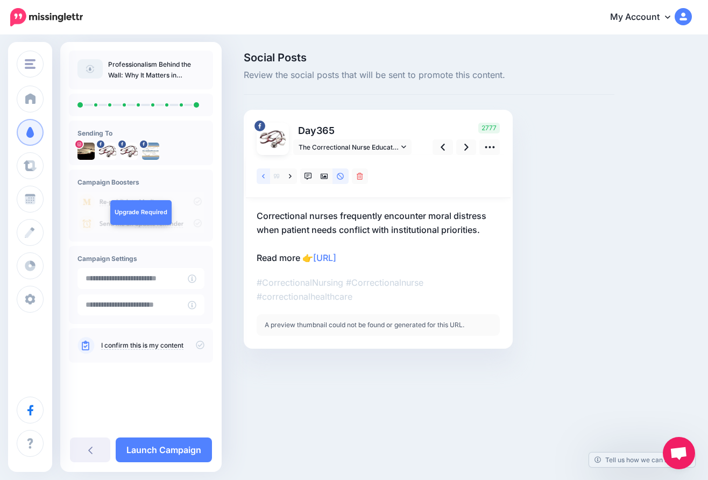
click at [262, 173] on icon at bounding box center [263, 177] width 3 height 8
click at [403, 145] on icon at bounding box center [403, 147] width 5 height 8
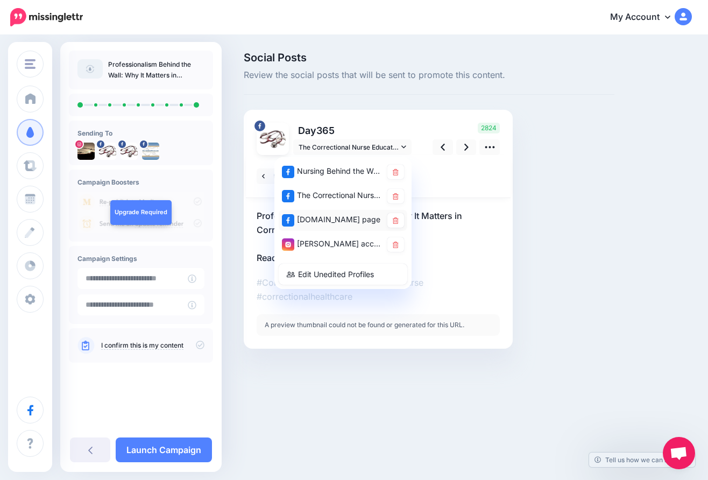
click at [351, 222] on div "CorrectionalNurse.net page" at bounding box center [332, 219] width 100 height 13
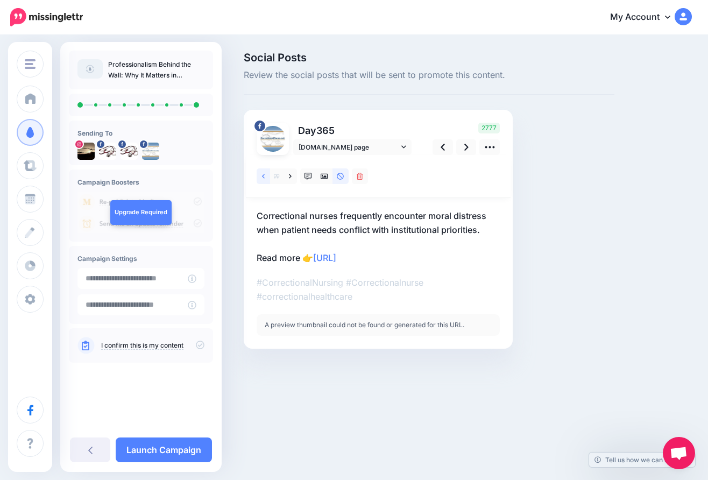
click at [264, 173] on icon at bounding box center [263, 177] width 3 height 8
click at [402, 147] on icon at bounding box center [403, 147] width 5 height 8
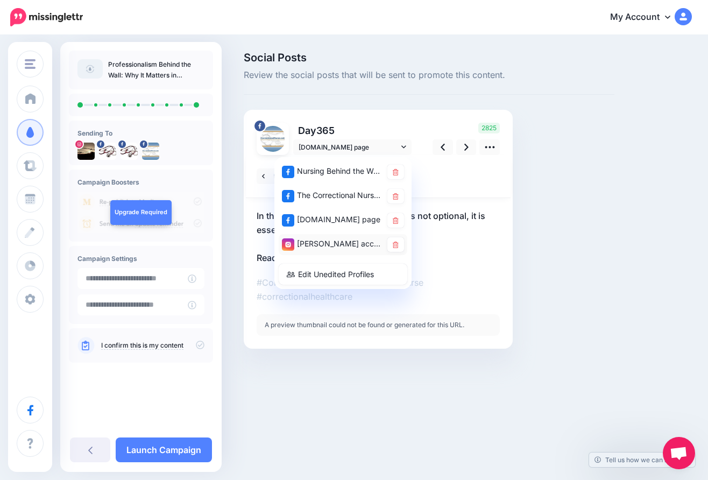
click at [353, 243] on div "Lori Roscoe account" at bounding box center [332, 243] width 100 height 13
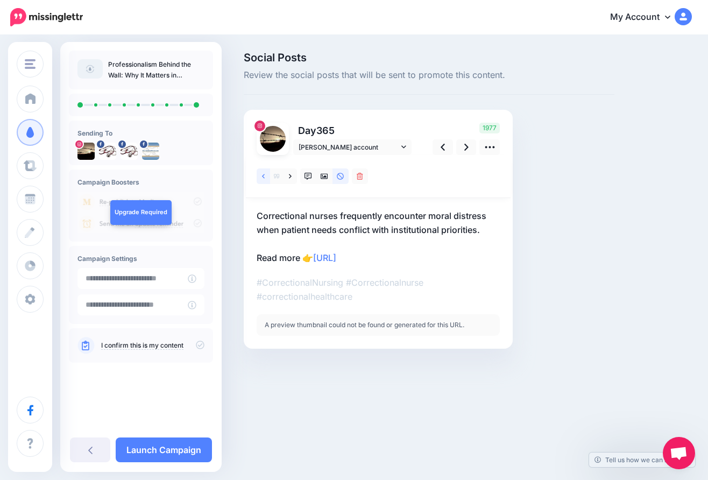
click at [264, 174] on icon at bounding box center [263, 176] width 3 height 4
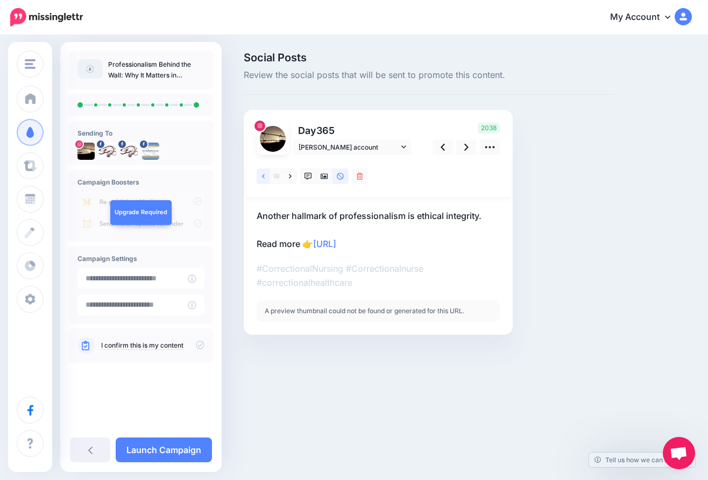
click at [264, 174] on icon at bounding box center [263, 176] width 3 height 4
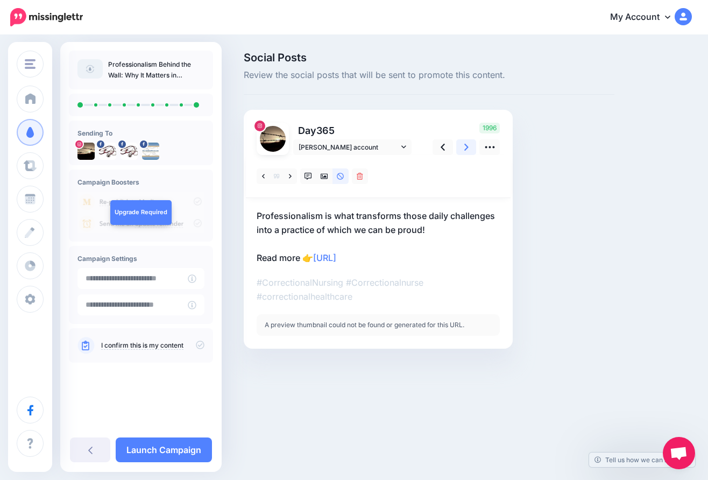
click at [468, 149] on icon at bounding box center [466, 147] width 4 height 11
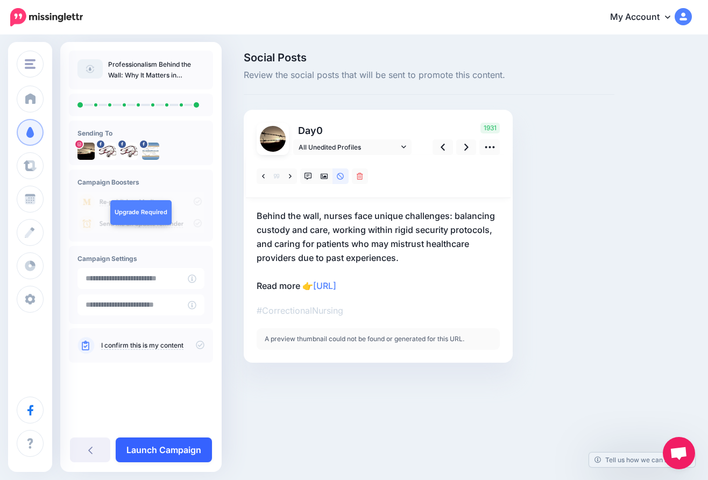
click at [164, 449] on link "Launch Campaign" at bounding box center [164, 450] width 96 height 25
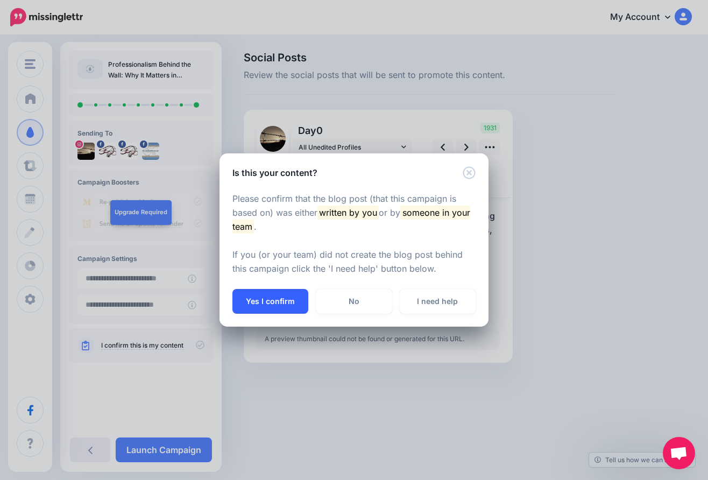
click at [281, 297] on button "Yes I confirm" at bounding box center [271, 301] width 76 height 25
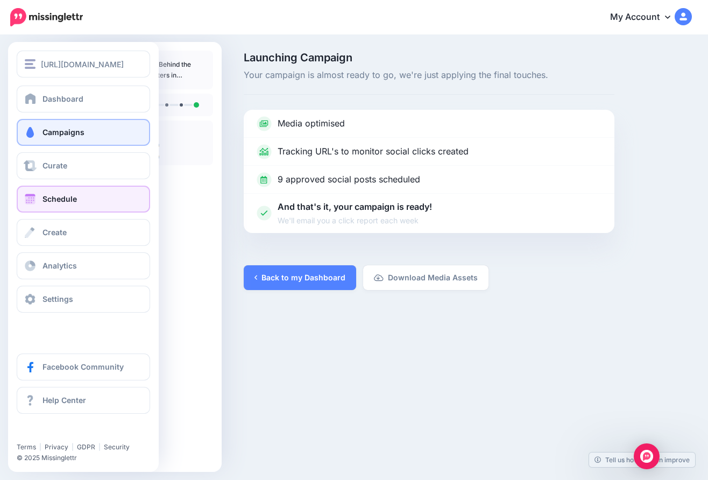
click at [32, 195] on span at bounding box center [30, 199] width 14 height 11
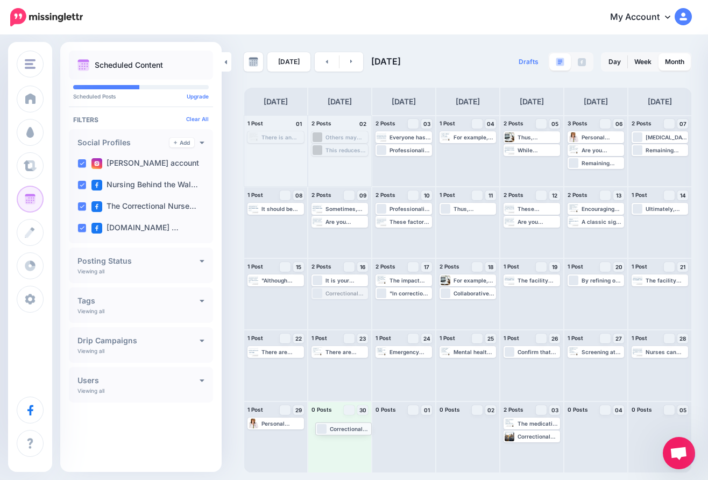
drag, startPoint x: 350, startPoint y: 292, endPoint x: 354, endPoint y: 427, distance: 135.1
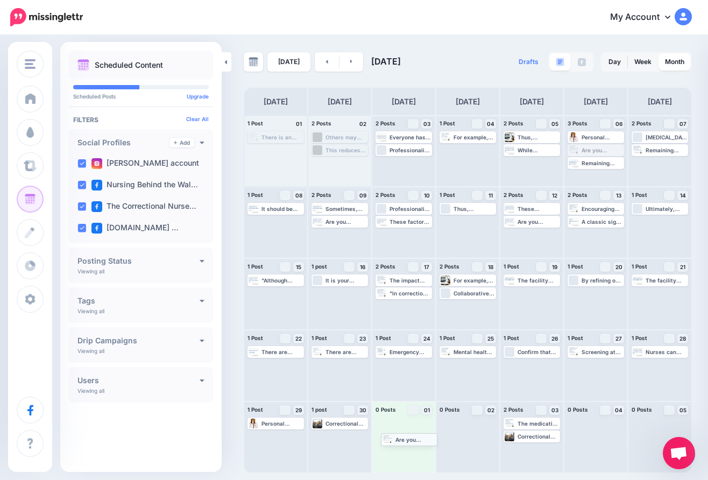
drag, startPoint x: 597, startPoint y: 146, endPoint x: 410, endPoint y: 435, distance: 344.1
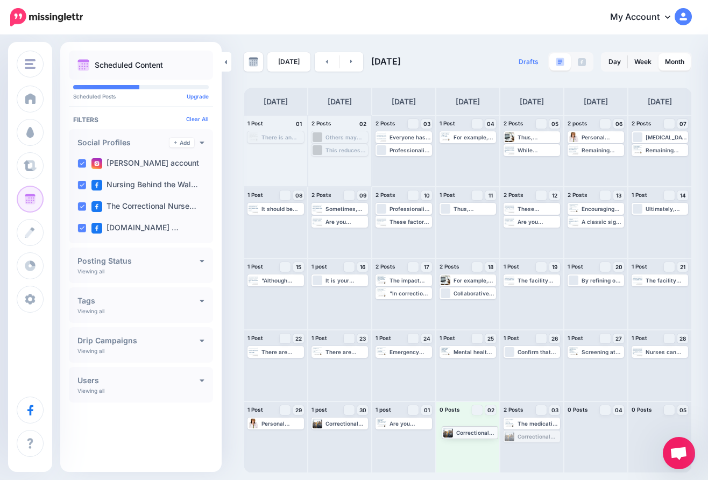
drag, startPoint x: 529, startPoint y: 436, endPoint x: 467, endPoint y: 432, distance: 62.6
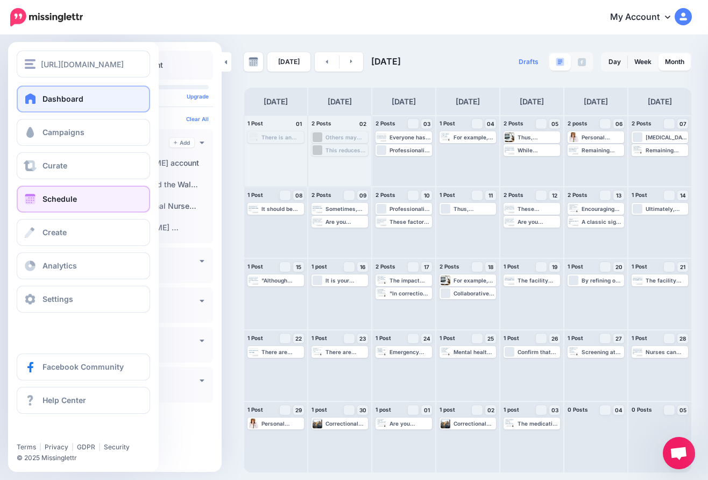
click at [58, 96] on span "Dashboard" at bounding box center [63, 98] width 41 height 9
